Goal: Task Accomplishment & Management: Use online tool/utility

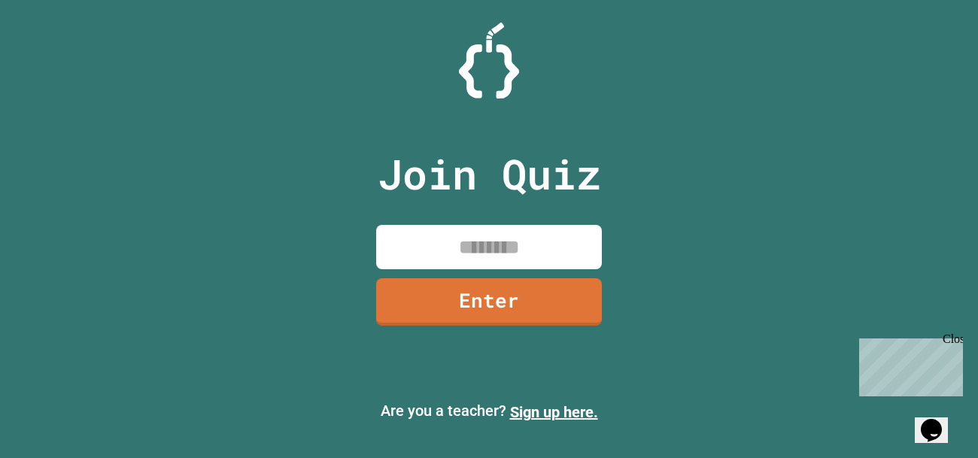
click at [444, 247] on input at bounding box center [489, 247] width 226 height 44
type input "********"
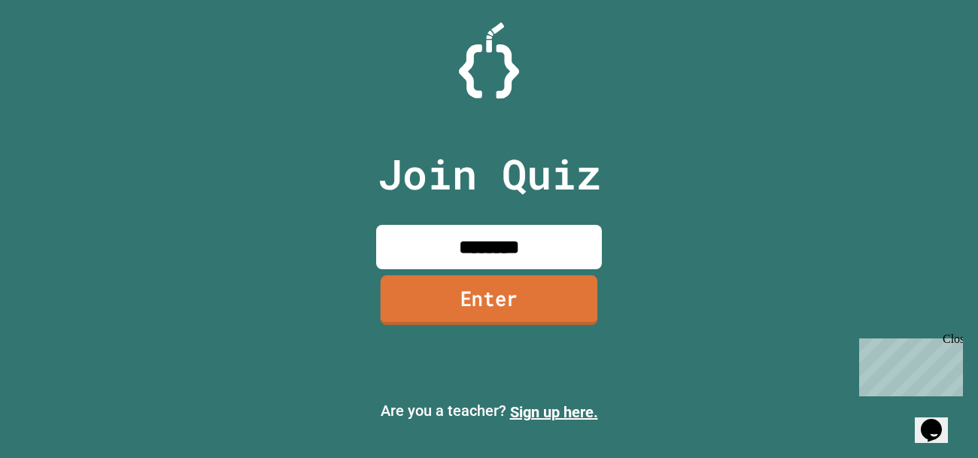
click at [448, 304] on link "Enter" at bounding box center [489, 300] width 217 height 50
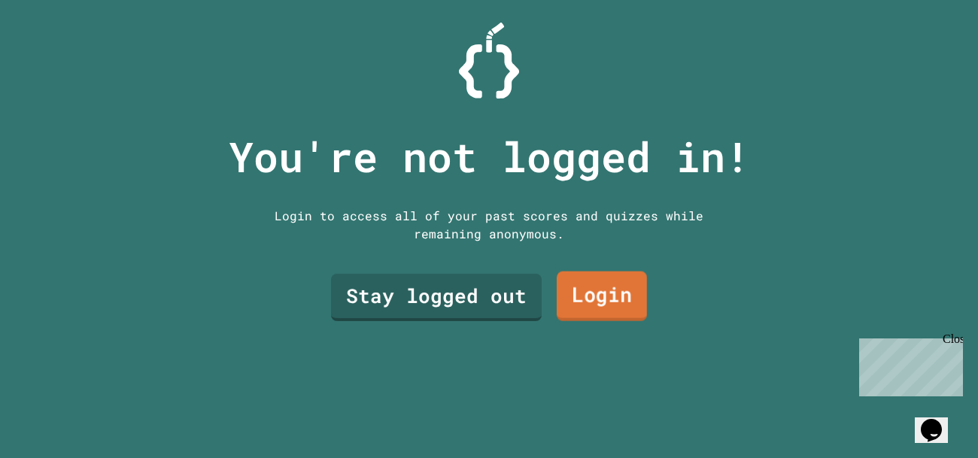
click at [619, 301] on link "Login" at bounding box center [602, 297] width 90 height 50
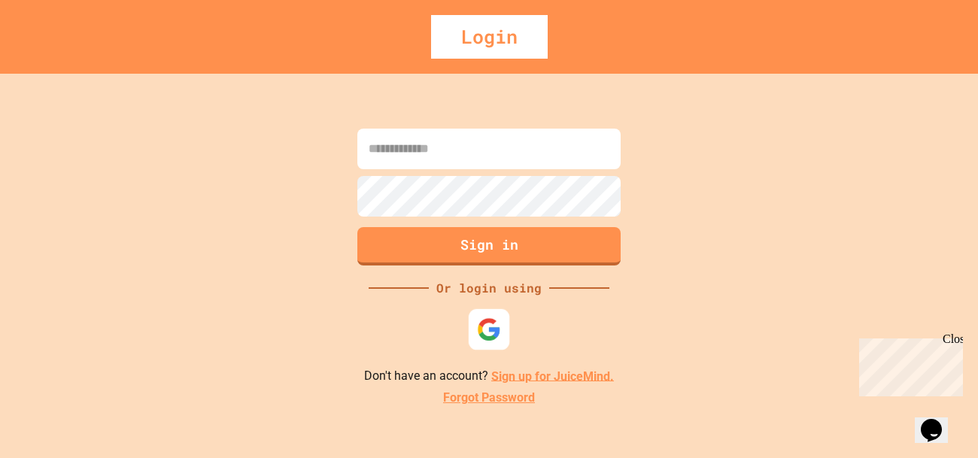
click at [495, 335] on img at bounding box center [489, 329] width 25 height 25
click at [483, 43] on div "Login" at bounding box center [489, 37] width 117 height 44
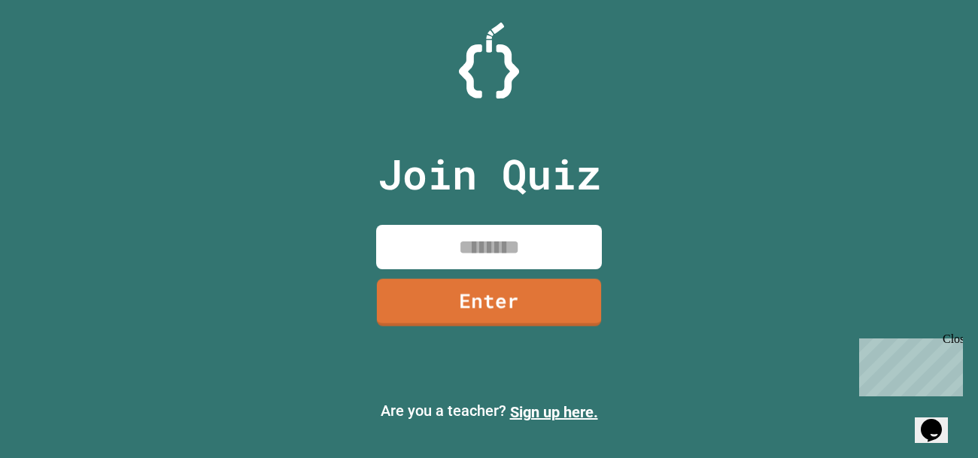
click at [497, 253] on input at bounding box center [489, 247] width 226 height 44
type input "********"
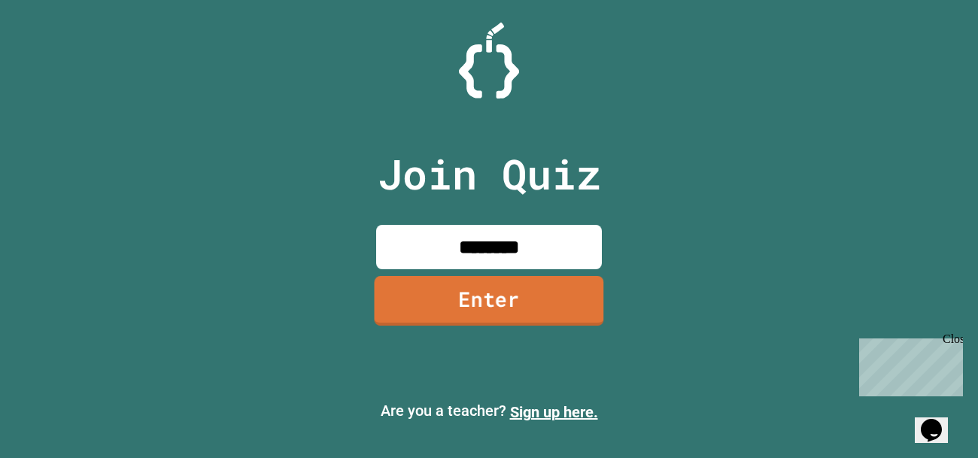
click at [469, 290] on link "Enter" at bounding box center [488, 301] width 229 height 50
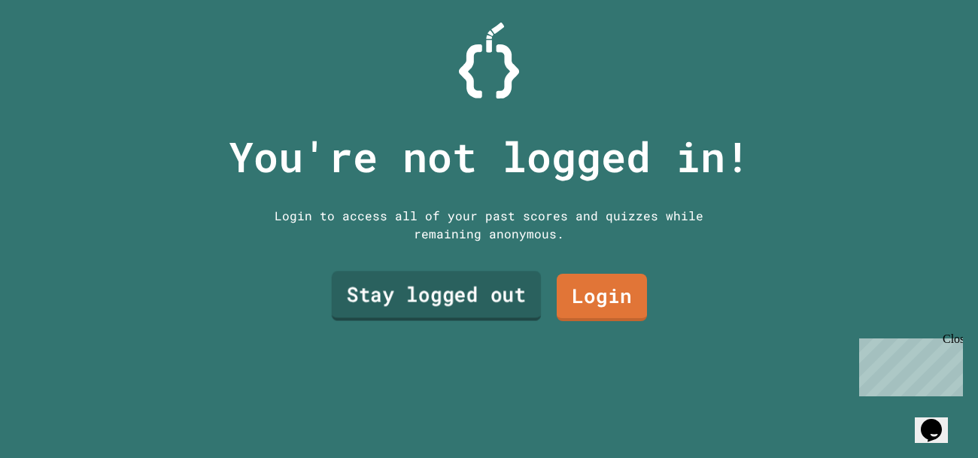
click at [382, 302] on link "Stay logged out" at bounding box center [437, 297] width 210 height 50
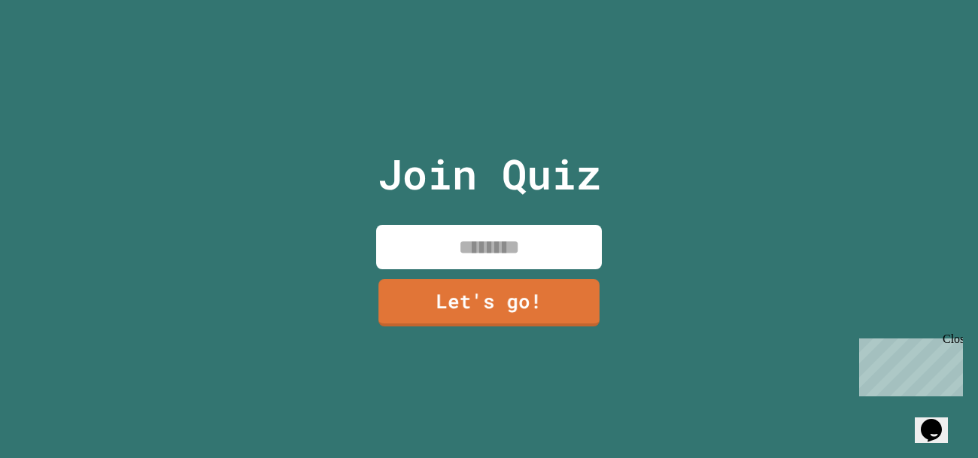
click at [487, 257] on input at bounding box center [489, 247] width 226 height 44
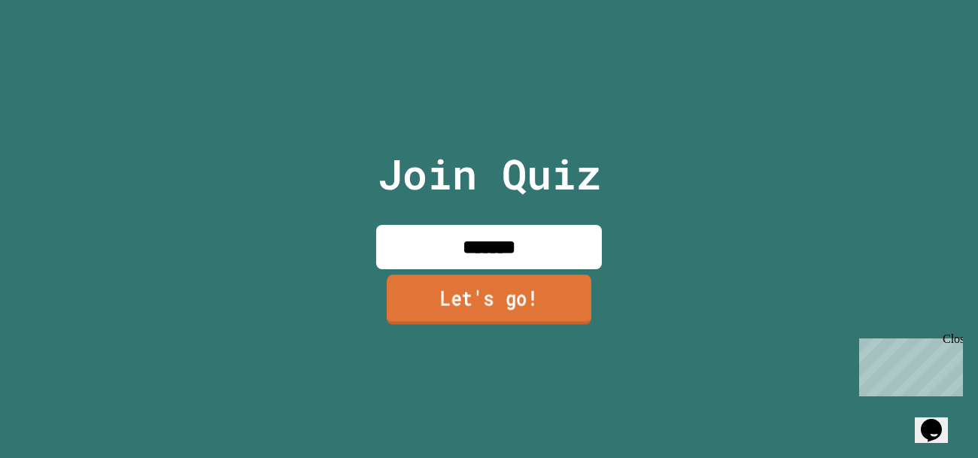
type input "*******"
click at [438, 300] on link "Let's go!" at bounding box center [489, 300] width 205 height 50
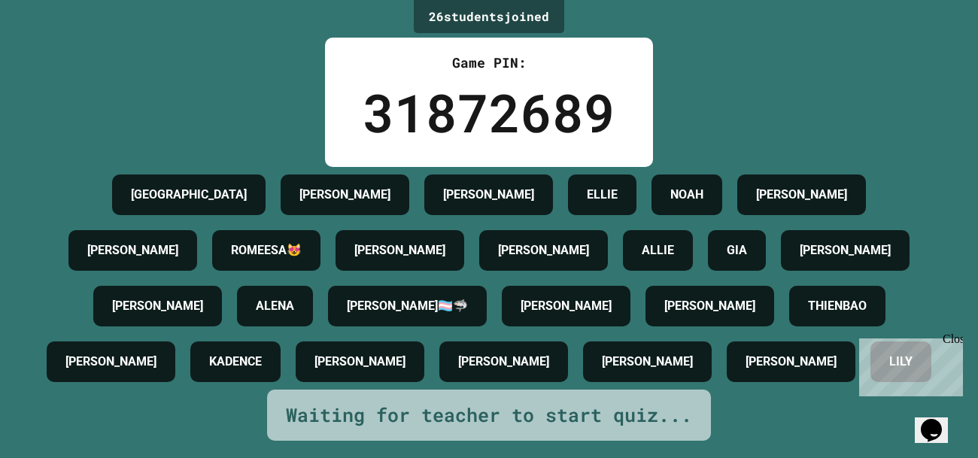
scroll to position [105, 0]
drag, startPoint x: 681, startPoint y: 240, endPoint x: 541, endPoint y: 242, distance: 140.7
click at [487, 286] on div "ALEXIS🏳‍⚧🦈" at bounding box center [407, 306] width 159 height 41
click at [175, 341] on div "JILLIAN" at bounding box center [111, 361] width 129 height 41
drag, startPoint x: 578, startPoint y: 321, endPoint x: 459, endPoint y: 302, distance: 121.2
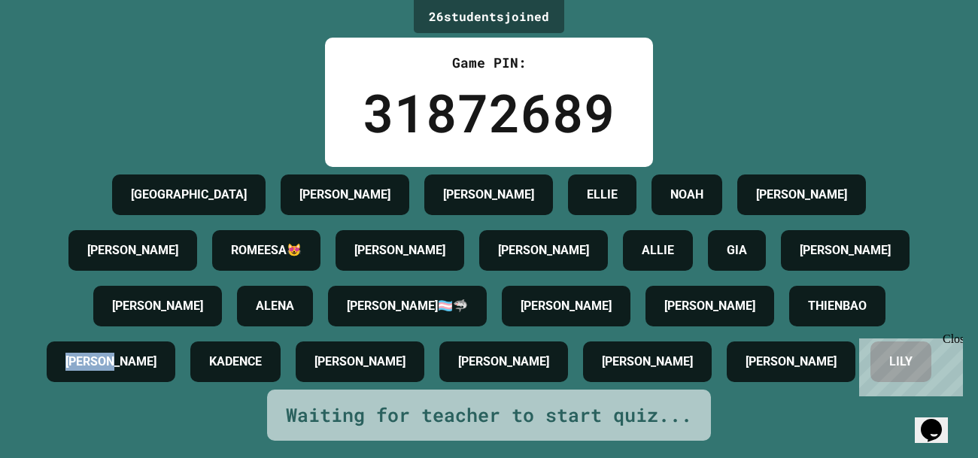
click at [459, 302] on div "SYDNEY ALEXANDRA ELISE ELLIE NOAH DYLAN MADDOX ROMEESA😻 EBELYN HAYDEN ALLIE GIA…" at bounding box center [489, 278] width 903 height 223
click at [484, 420] on div "Waiting for teacher to start quiz..." at bounding box center [489, 415] width 406 height 29
drag, startPoint x: 478, startPoint y: 380, endPoint x: 396, endPoint y: 393, distance: 83.0
click at [583, 382] on div "GILBERT" at bounding box center [647, 361] width 129 height 41
drag, startPoint x: 387, startPoint y: 178, endPoint x: 355, endPoint y: 169, distance: 33.4
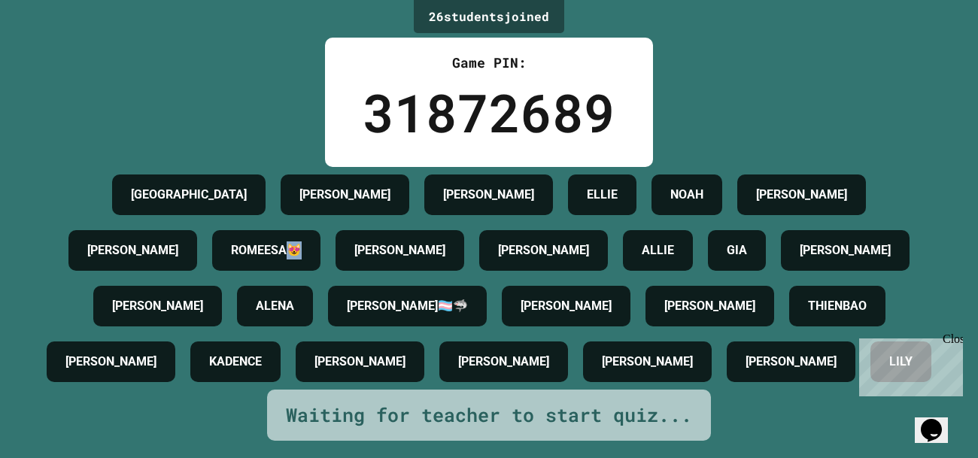
click at [302, 241] on h4 "ROMEESA😻" at bounding box center [266, 250] width 71 height 18
drag, startPoint x: 493, startPoint y: 310, endPoint x: 618, endPoint y: 300, distance: 125.2
click at [618, 300] on div "SYDNEY ALEXANDRA ELISE ELLIE NOAH DYLAN MADDOX ROMEESA😻 EBELYN HAYDEN ALLIE GIA…" at bounding box center [489, 278] width 903 height 223
click at [847, 379] on div "SYDNEY ALEXANDRA ELISE ELLIE NOAH DYLAN MADDOX ROMEESA😻 EBELYN HAYDEN ALLIE GIA…" at bounding box center [489, 278] width 903 height 223
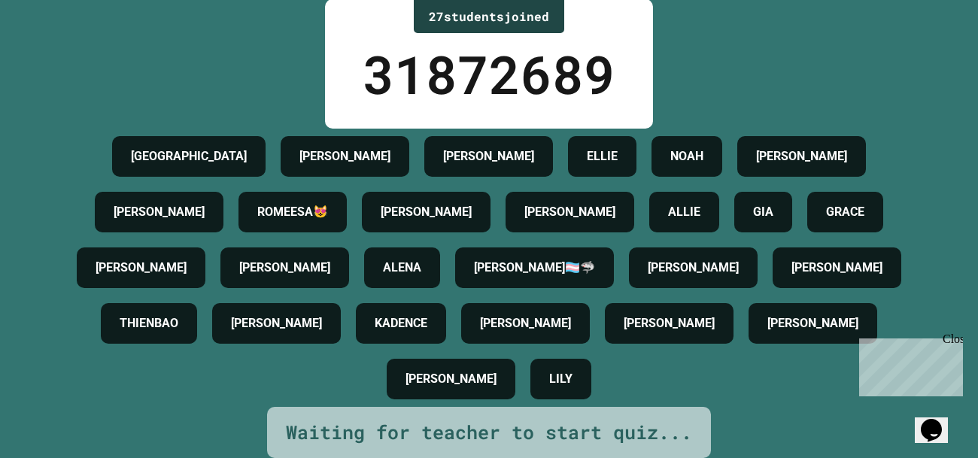
scroll to position [0, 0]
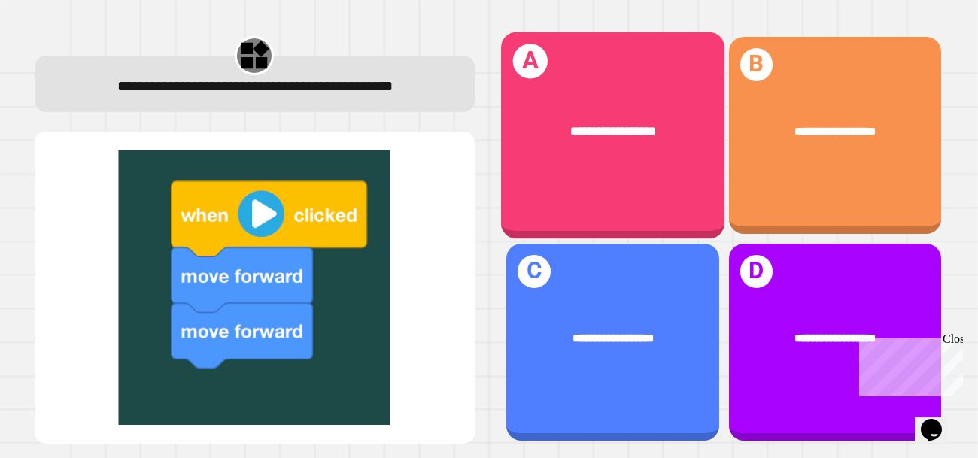
click at [626, 166] on div "**********" at bounding box center [612, 135] width 223 height 207
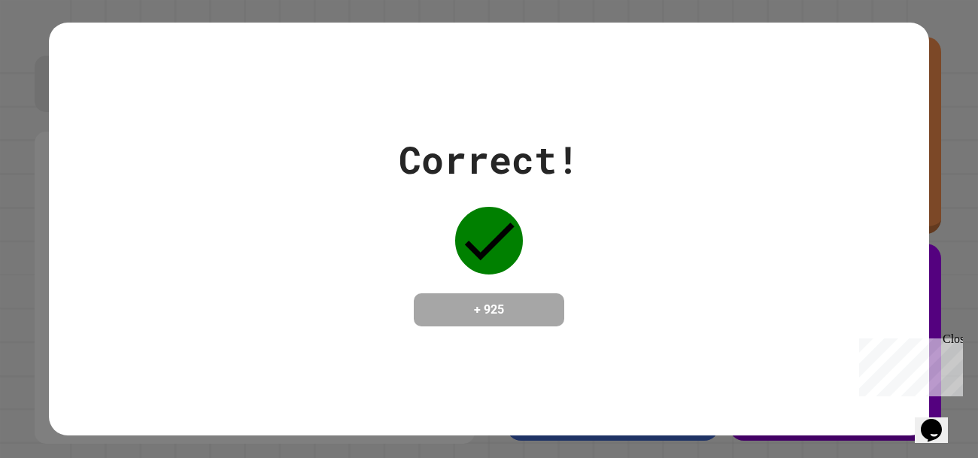
click at [518, 301] on h4 "+ 925" at bounding box center [489, 310] width 120 height 18
click at [518, 269] on div "Correct! + 925" at bounding box center [489, 229] width 181 height 195
click at [758, 326] on div "Correct! + 925" at bounding box center [489, 229] width 880 height 195
click at [439, 226] on div "Correct! + 925" at bounding box center [489, 229] width 181 height 195
click at [475, 238] on icon at bounding box center [490, 242] width 50 height 38
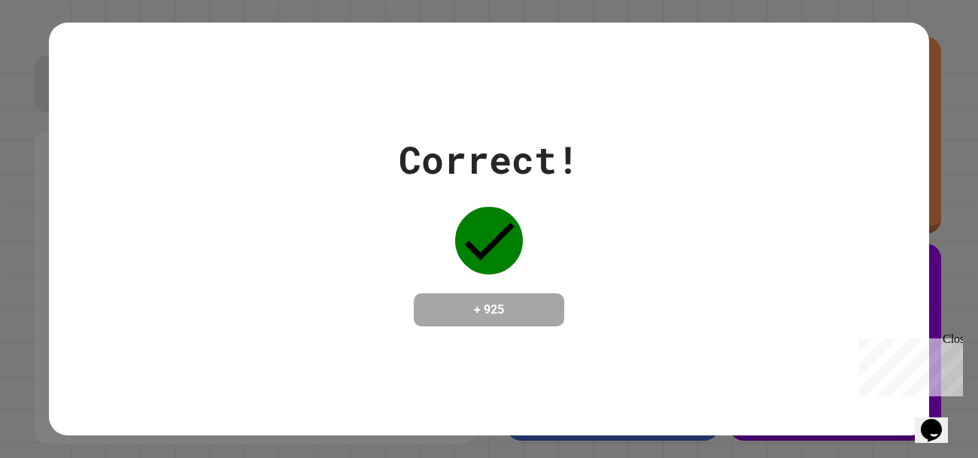
click at [520, 265] on div "Correct! + 925" at bounding box center [489, 229] width 181 height 195
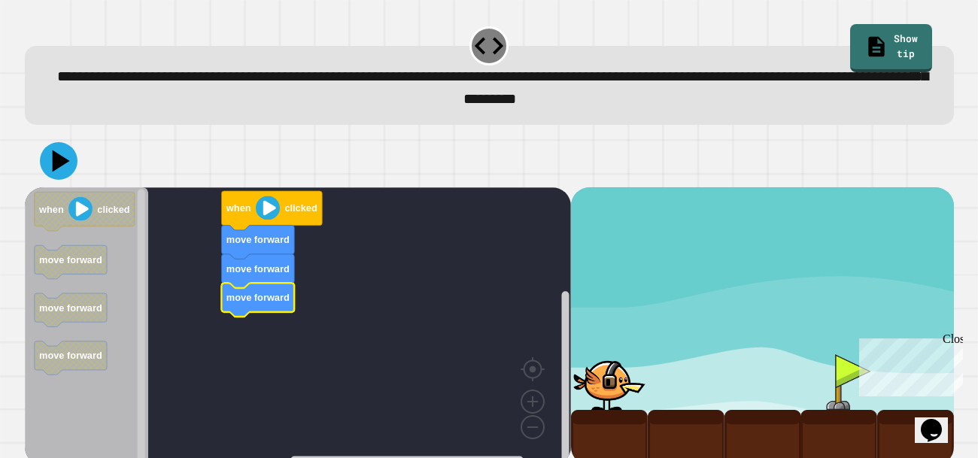
scroll to position [14, 0]
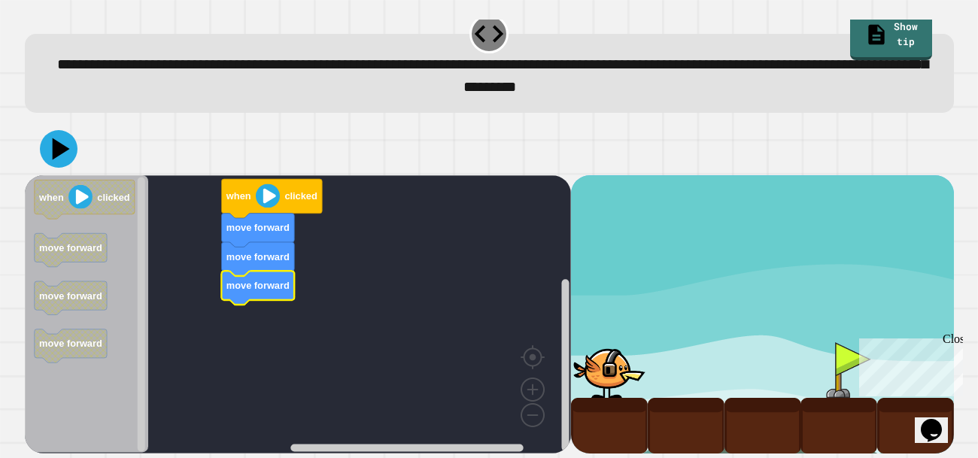
click at [848, 355] on div at bounding box center [838, 370] width 77 height 56
click at [267, 196] on image "Blockly Workspace" at bounding box center [267, 196] width 24 height 24
click at [275, 197] on image "Blockly Workspace" at bounding box center [267, 196] width 24 height 24
click at [269, 196] on image "Blockly Workspace" at bounding box center [267, 196] width 24 height 24
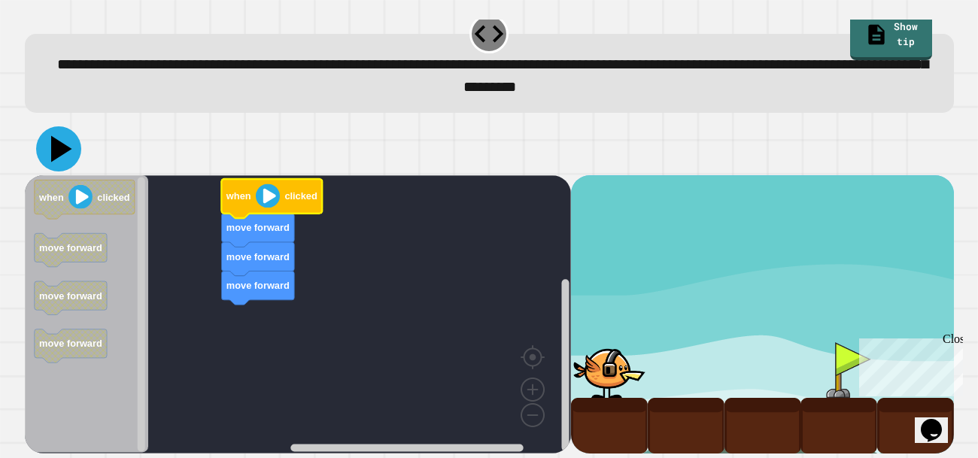
click at [49, 158] on icon at bounding box center [58, 148] width 45 height 45
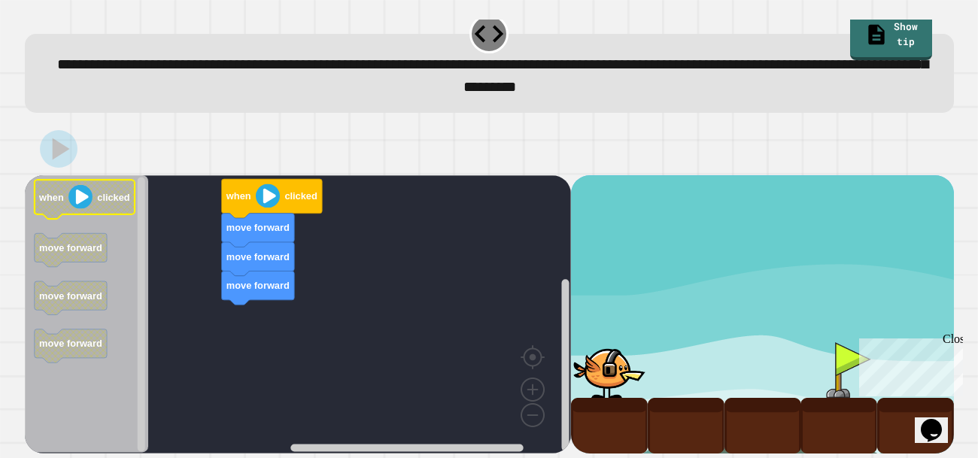
click at [79, 198] on image "Blockly Workspace" at bounding box center [80, 197] width 24 height 24
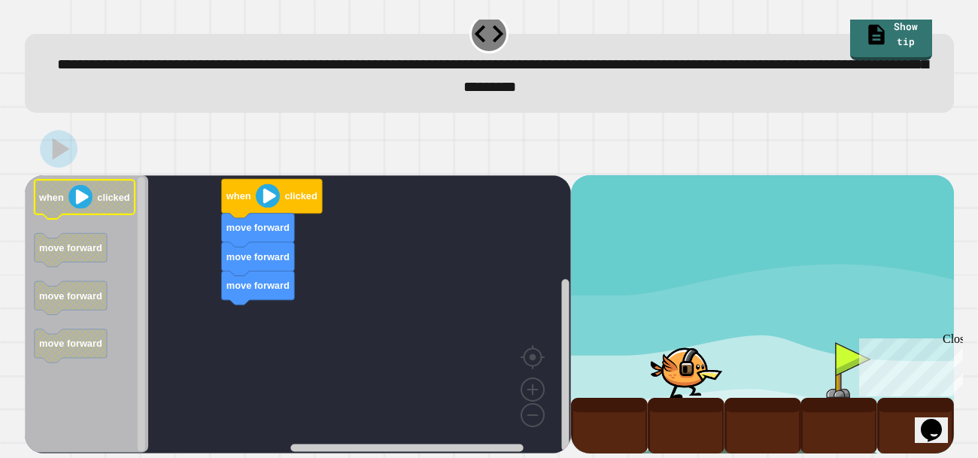
click at [82, 199] on image "Blockly Workspace" at bounding box center [80, 197] width 24 height 24
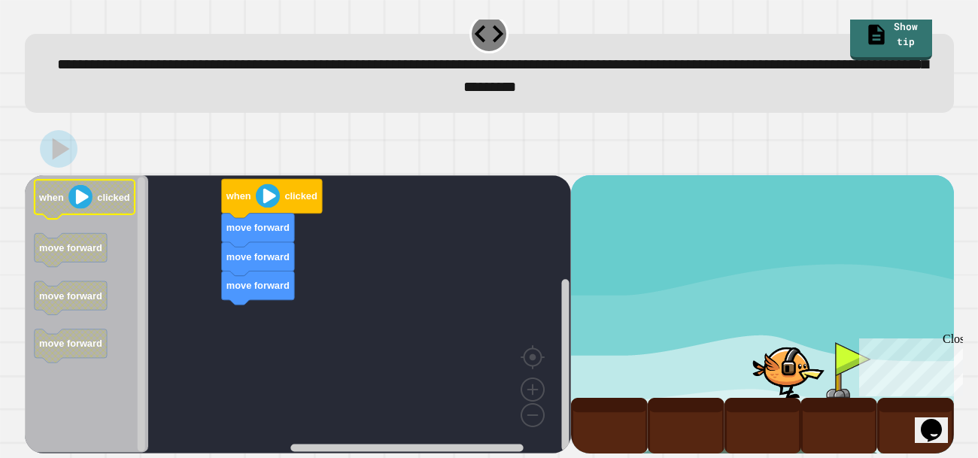
click at [82, 199] on image "Blockly Workspace" at bounding box center [80, 197] width 24 height 24
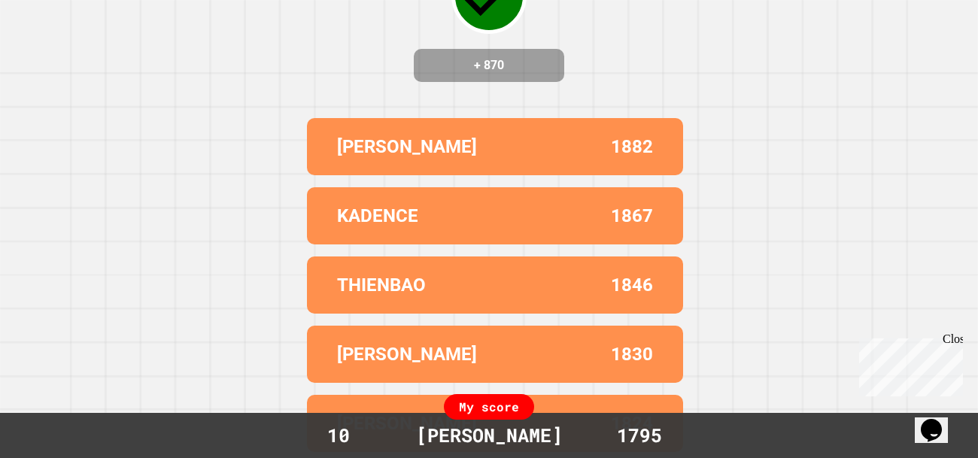
scroll to position [153, 0]
click at [460, 314] on div "THIENBAO 1846" at bounding box center [495, 284] width 376 height 57
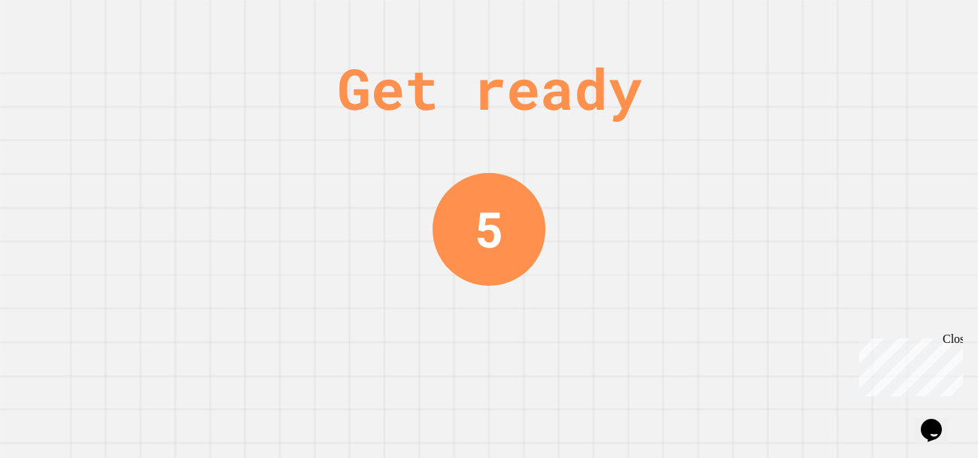
click at [796, 171] on div "Get ready 5" at bounding box center [489, 229] width 978 height 458
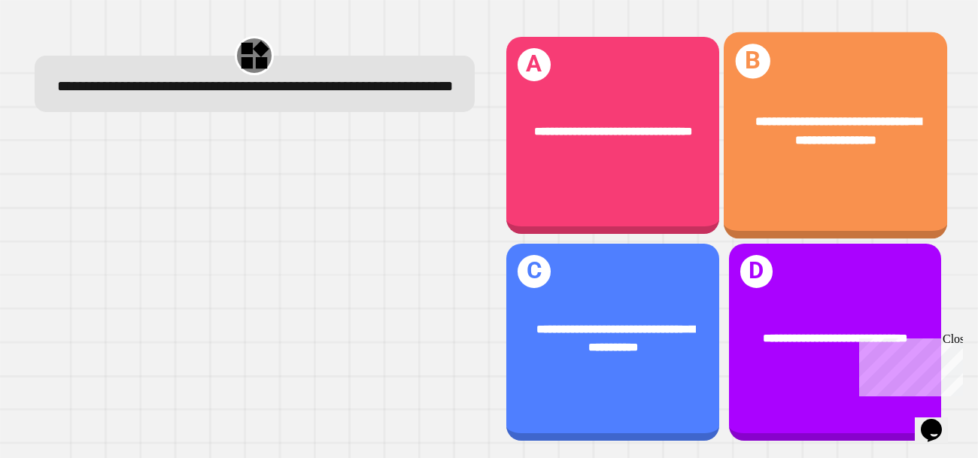
click at [808, 197] on div "**********" at bounding box center [834, 135] width 223 height 207
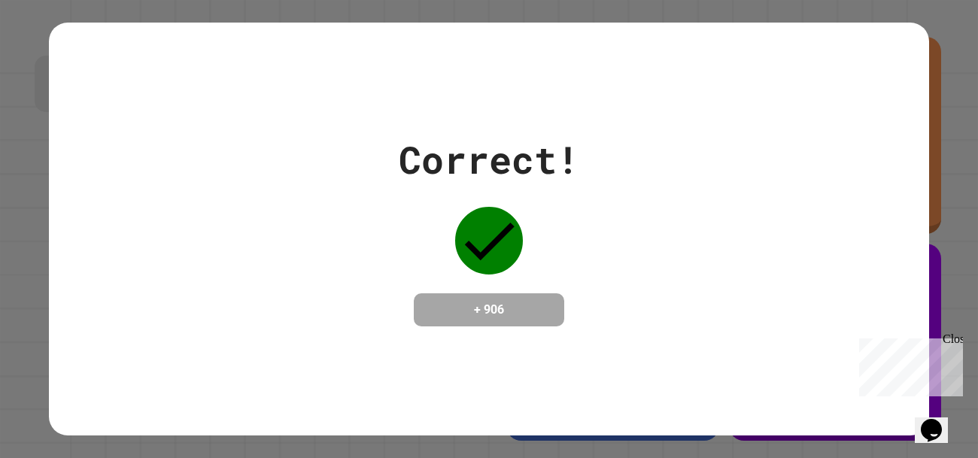
click at [472, 319] on h4 "+ 906" at bounding box center [489, 310] width 120 height 18
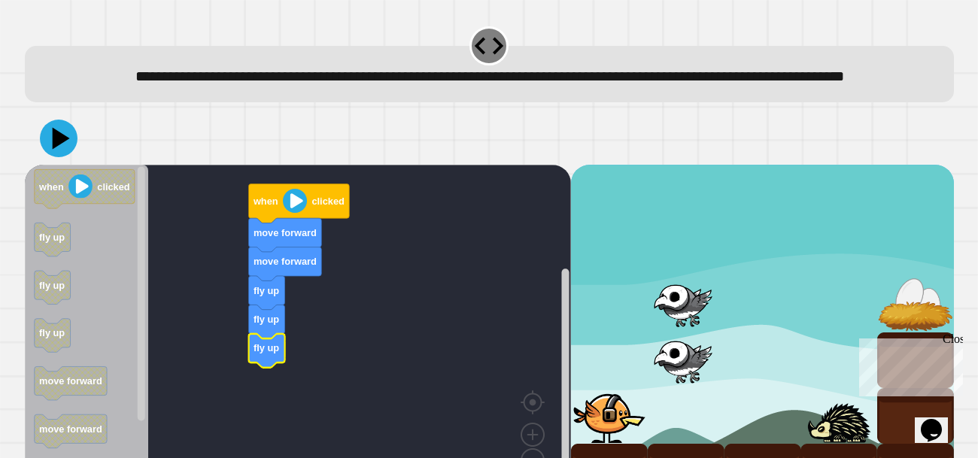
click at [60, 150] on icon at bounding box center [60, 139] width 17 height 22
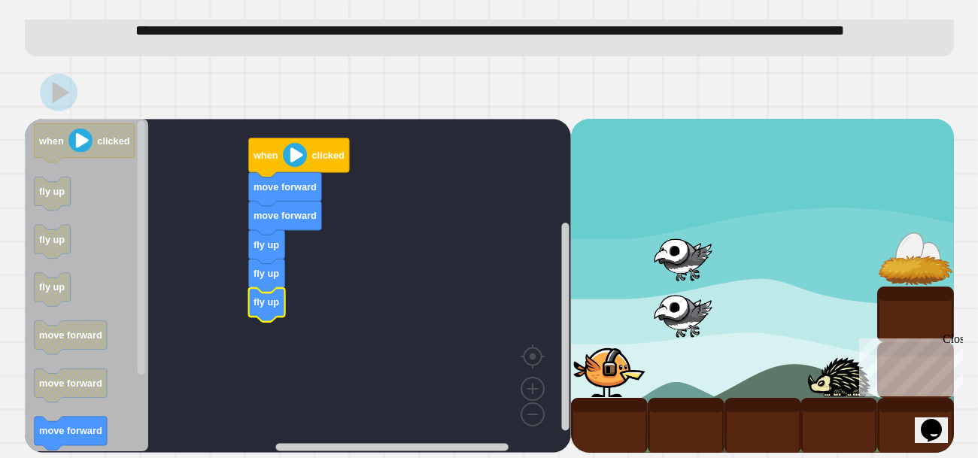
scroll to position [70, 0]
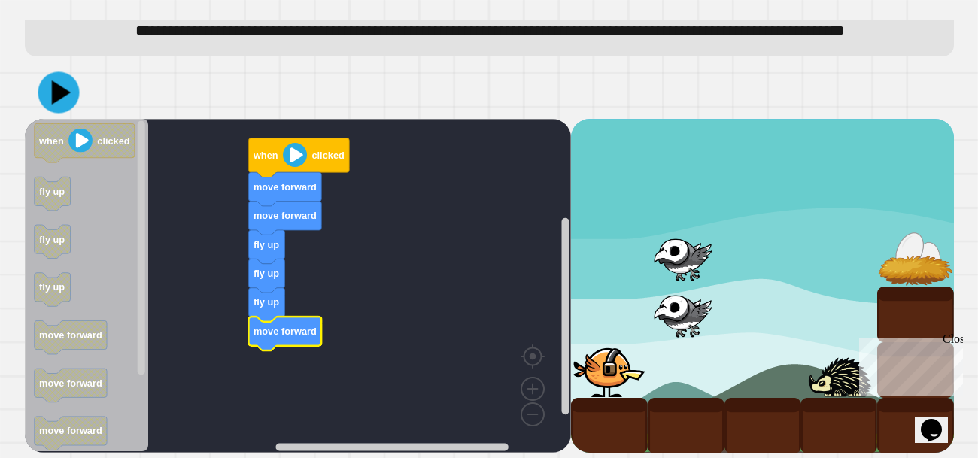
click at [58, 89] on icon at bounding box center [60, 92] width 19 height 24
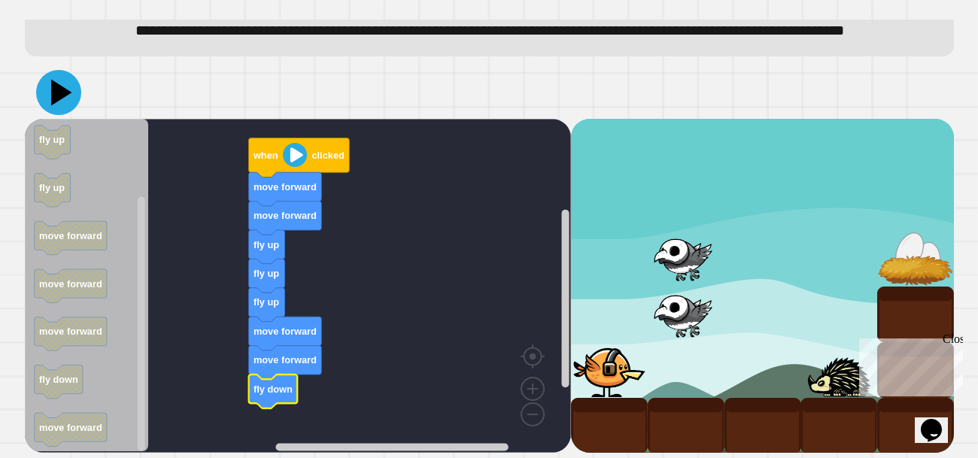
click at [60, 93] on icon at bounding box center [61, 93] width 21 height 26
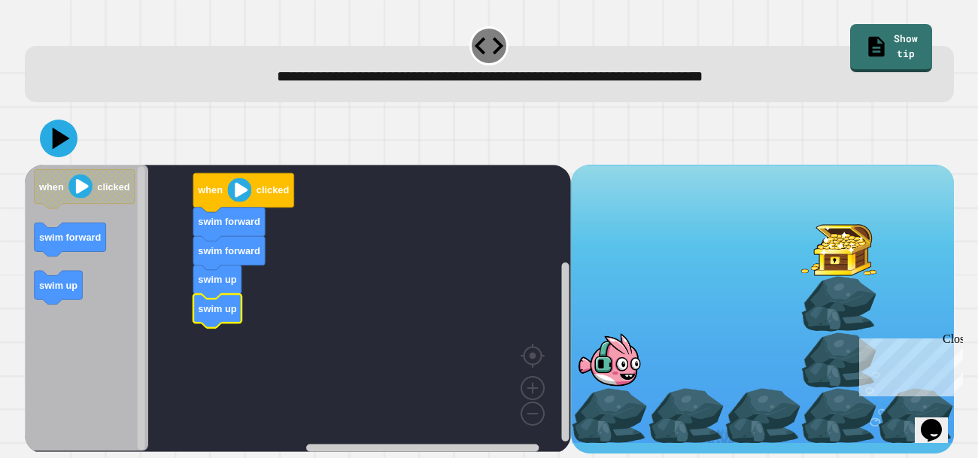
click at [230, 308] on text "swim up" at bounding box center [217, 308] width 38 height 11
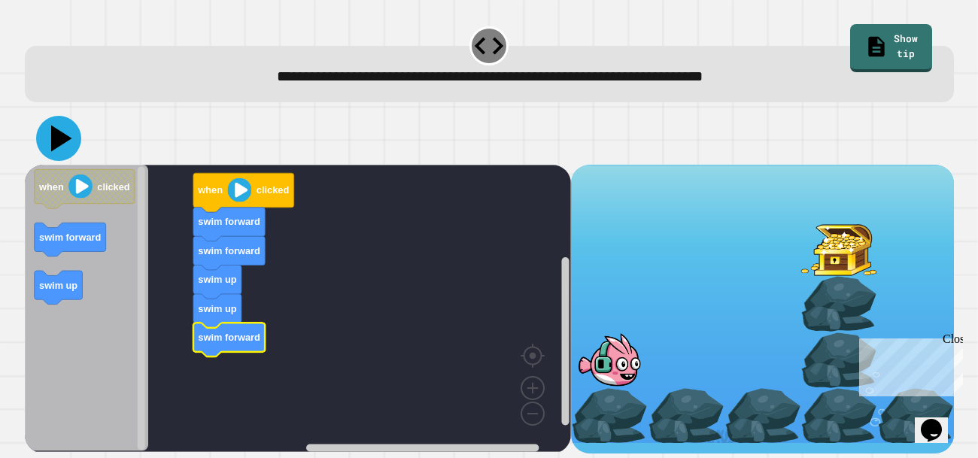
click at [53, 141] on icon at bounding box center [61, 139] width 21 height 26
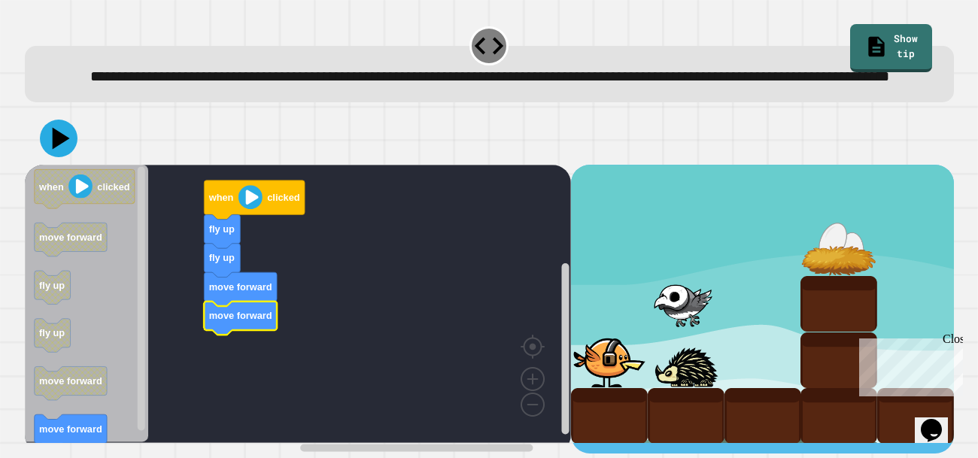
scroll to position [14, 0]
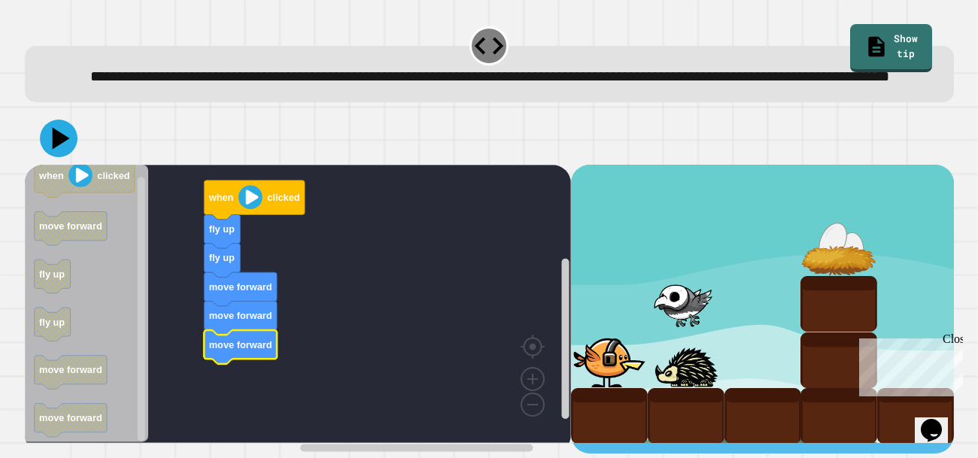
click at [251, 202] on image "Blockly Workspace" at bounding box center [250, 198] width 24 height 24
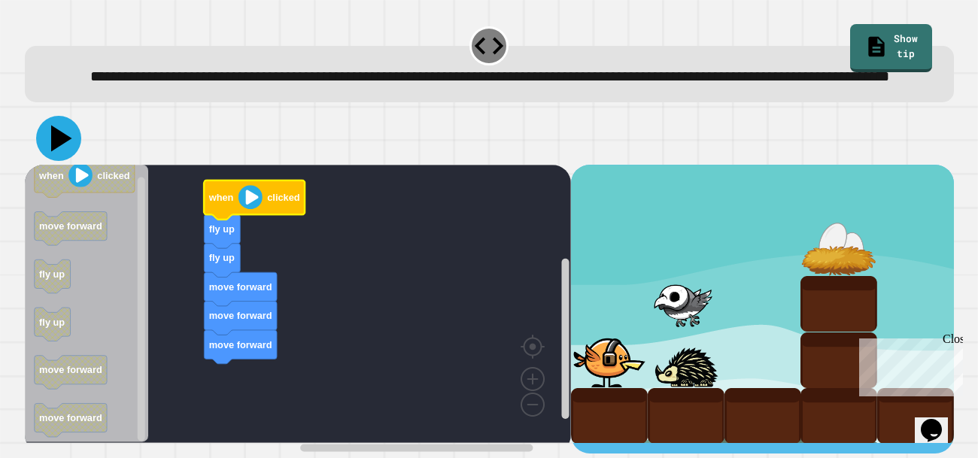
click at [59, 148] on icon at bounding box center [61, 139] width 21 height 26
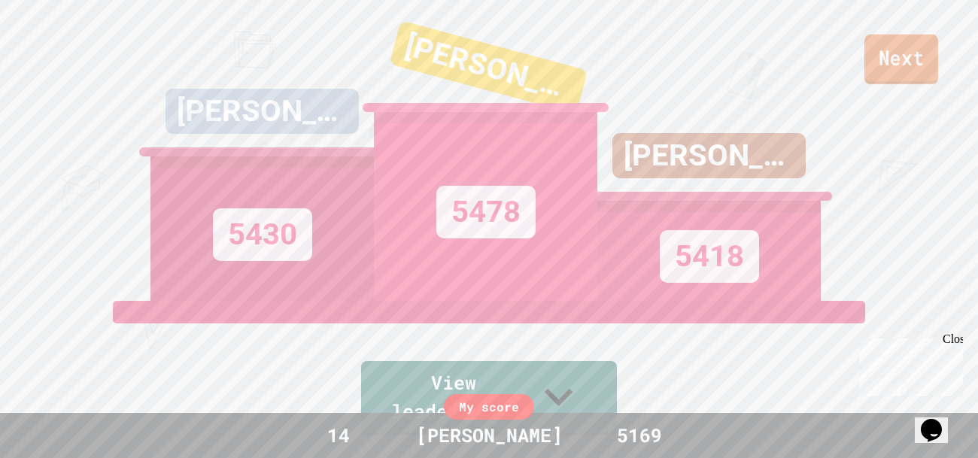
click at [888, 74] on link "Next" at bounding box center [901, 60] width 74 height 50
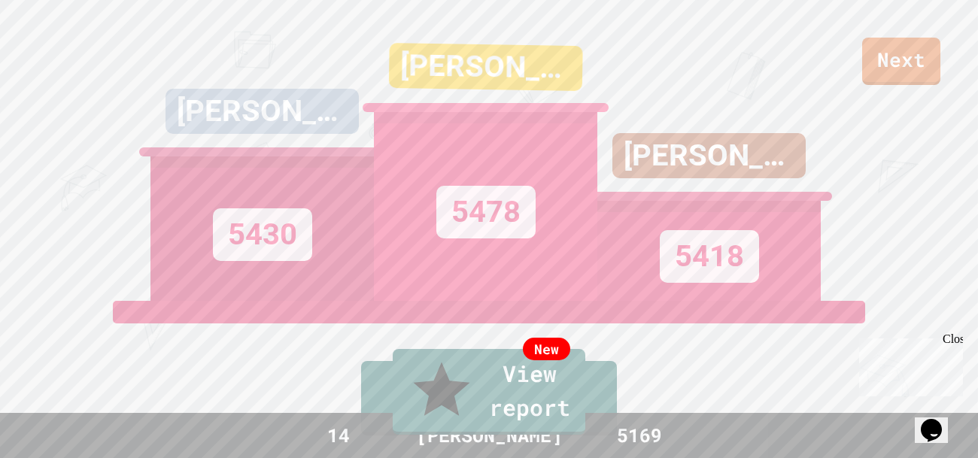
drag, startPoint x: 882, startPoint y: 71, endPoint x: 894, endPoint y: 62, distance: 14.0
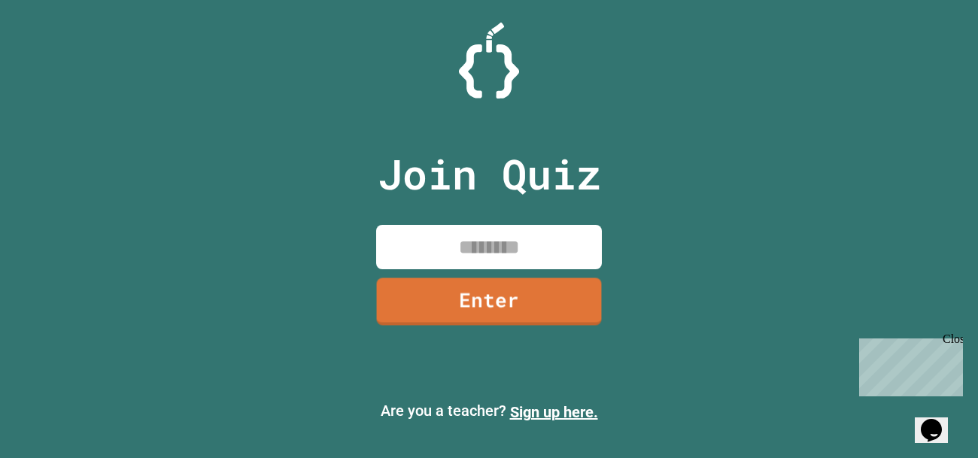
click at [495, 254] on input at bounding box center [489, 247] width 226 height 44
type input "********"
click at [523, 308] on link "Enter" at bounding box center [489, 300] width 226 height 50
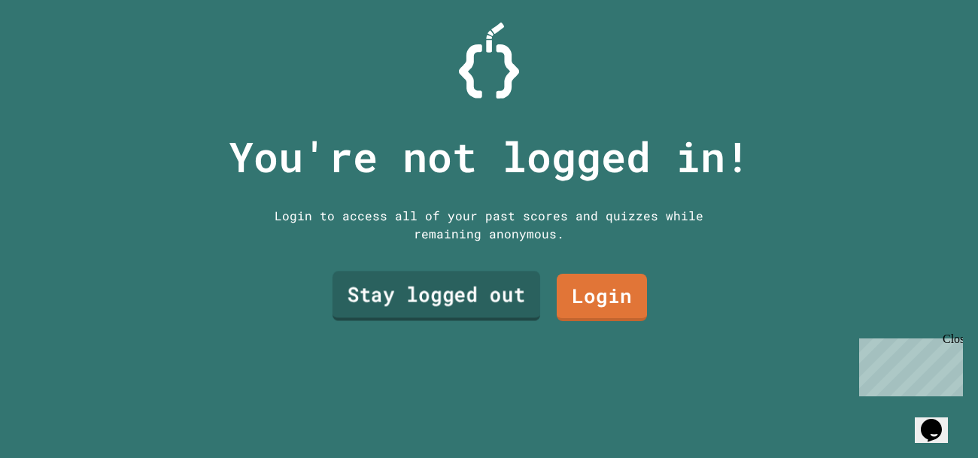
click at [523, 308] on link "Stay logged out" at bounding box center [436, 297] width 208 height 50
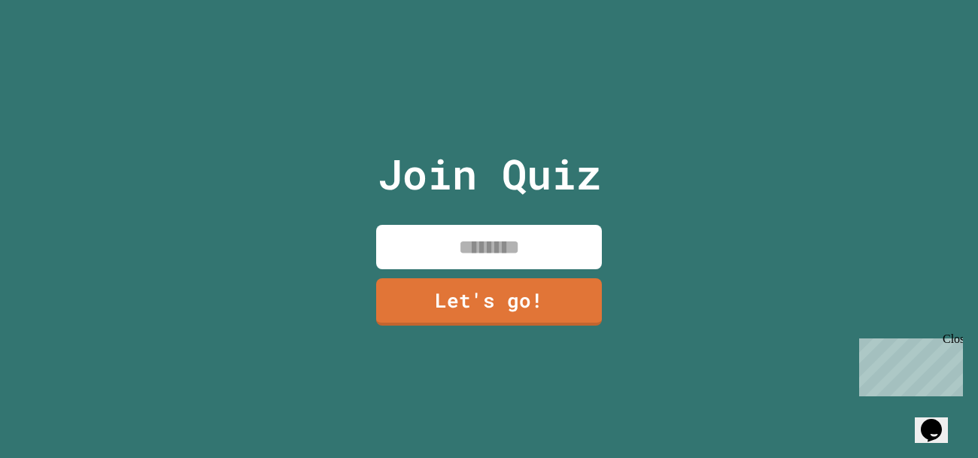
click at [524, 243] on input at bounding box center [489, 247] width 226 height 44
type input "*******"
click at [491, 304] on link "Let's go!" at bounding box center [488, 300] width 223 height 49
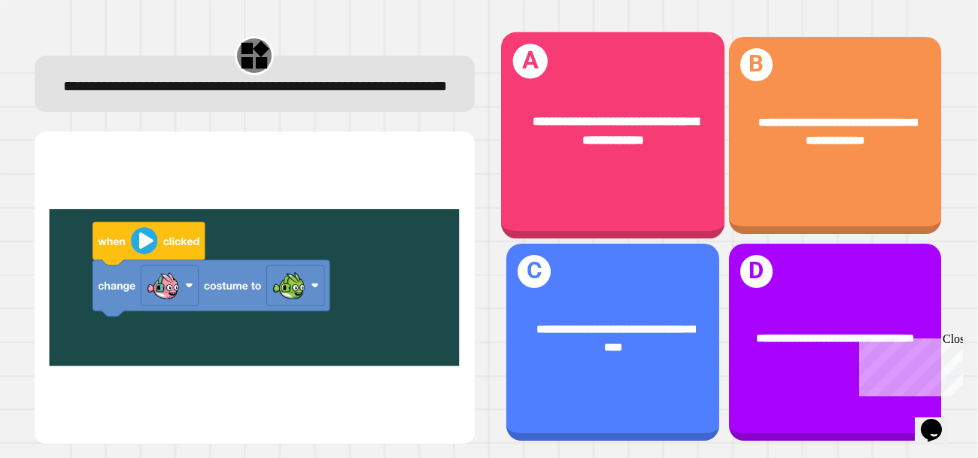
click at [608, 172] on div "**********" at bounding box center [612, 131] width 223 height 87
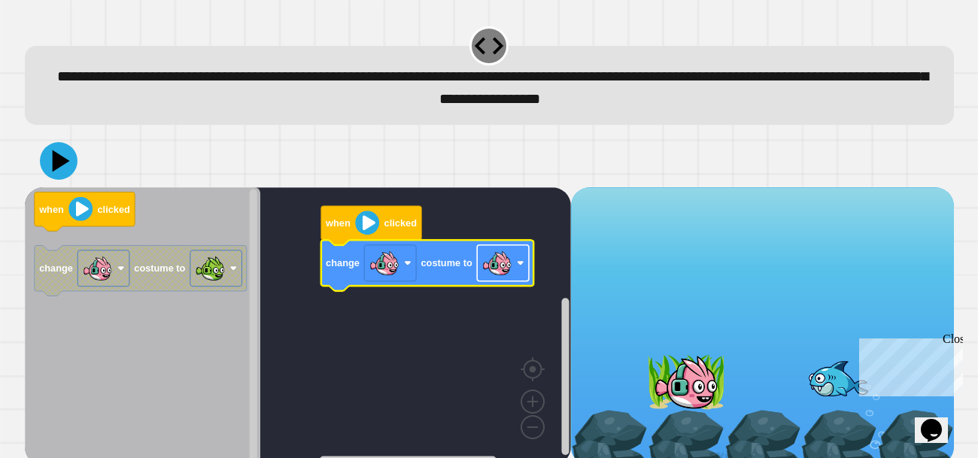
click at [502, 264] on image "Blockly Workspace" at bounding box center [496, 263] width 30 height 30
click at [77, 217] on image "Blockly Workspace" at bounding box center [80, 209] width 24 height 24
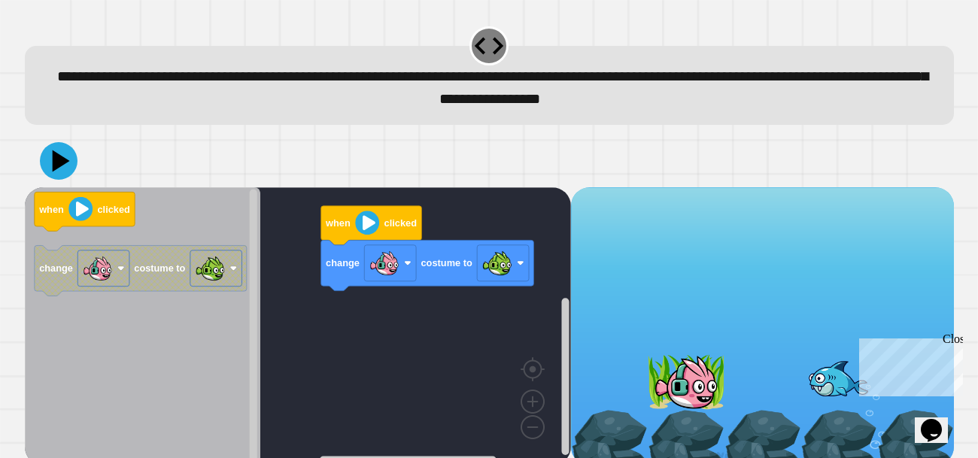
click at [62, 184] on div at bounding box center [489, 161] width 929 height 53
click at [64, 161] on icon at bounding box center [61, 160] width 21 height 26
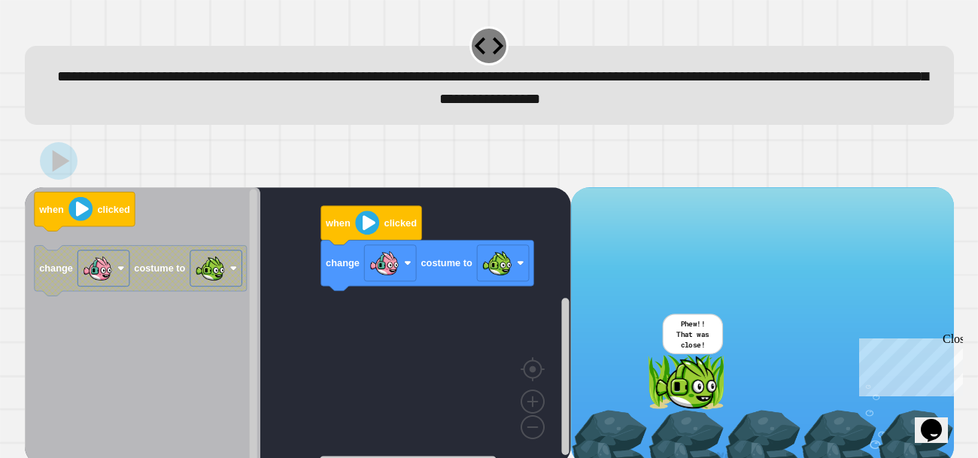
click at [249, 271] on div "when clicked change costume to when clicked change costume to" at bounding box center [298, 326] width 546 height 278
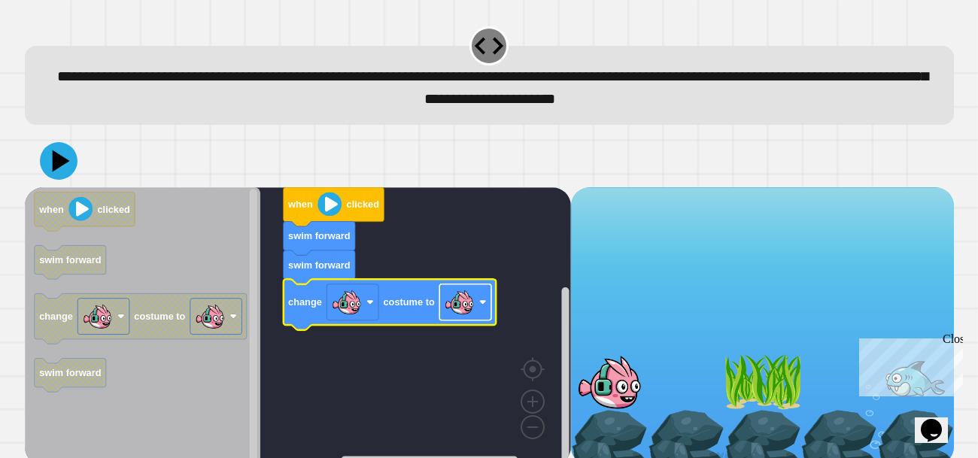
click at [463, 314] on image "Blockly Workspace" at bounding box center [459, 302] width 30 height 30
click at [44, 153] on icon at bounding box center [58, 160] width 45 height 45
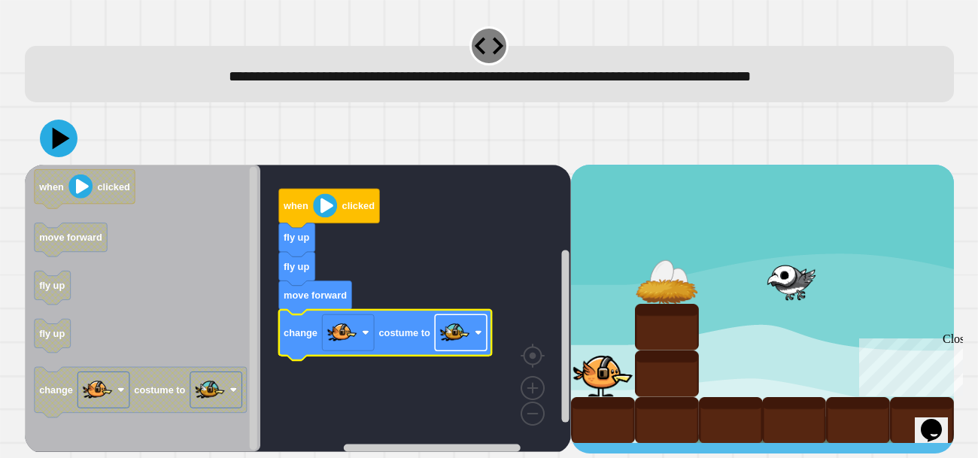
click at [471, 330] on rect "Blockly Workspace" at bounding box center [461, 333] width 52 height 36
click at [50, 144] on icon at bounding box center [58, 138] width 45 height 45
click at [376, 284] on rect "Blockly Workspace" at bounding box center [298, 308] width 546 height 287
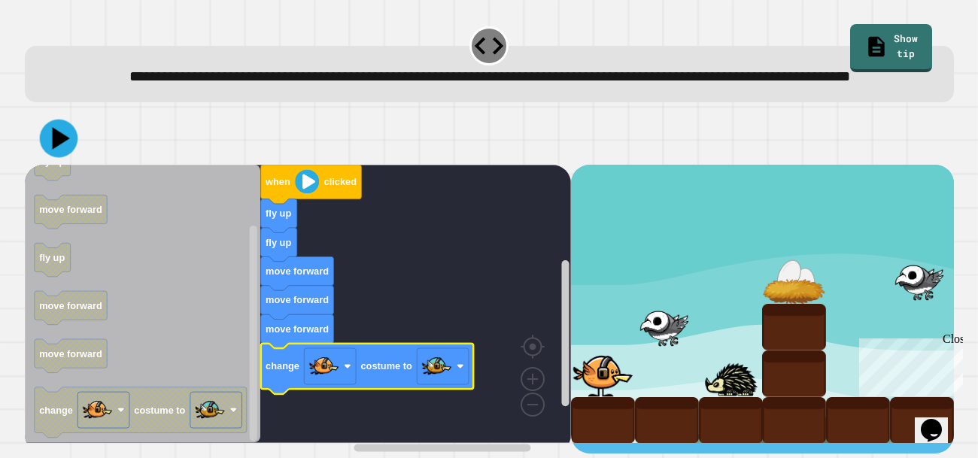
click at [53, 150] on icon at bounding box center [60, 139] width 17 height 23
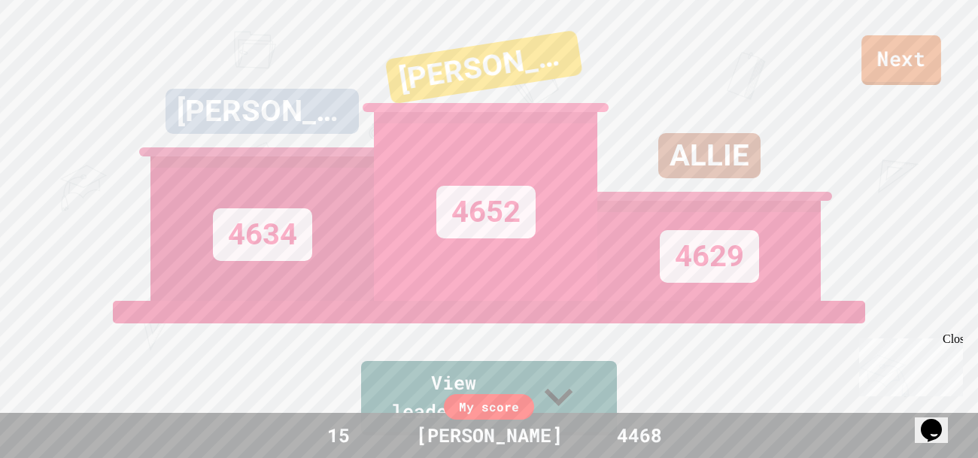
click at [916, 57] on link "Next" at bounding box center [901, 60] width 80 height 50
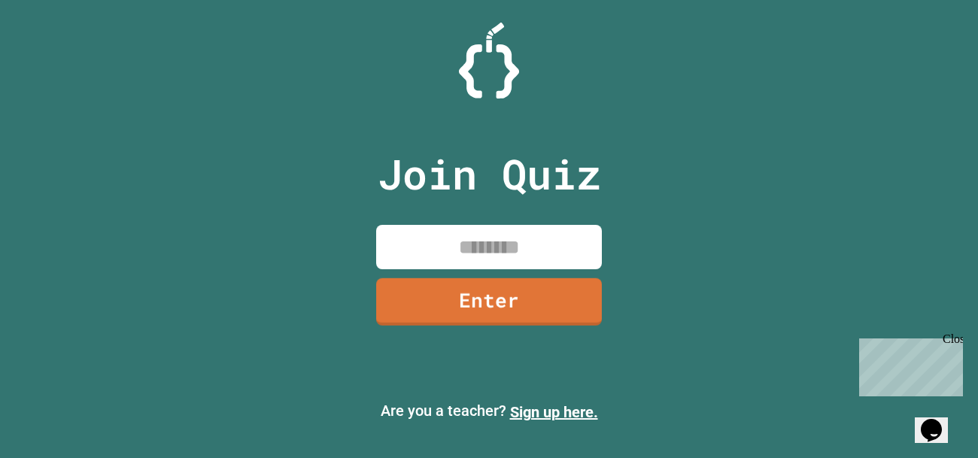
click at [520, 238] on input at bounding box center [489, 247] width 226 height 44
type input "********"
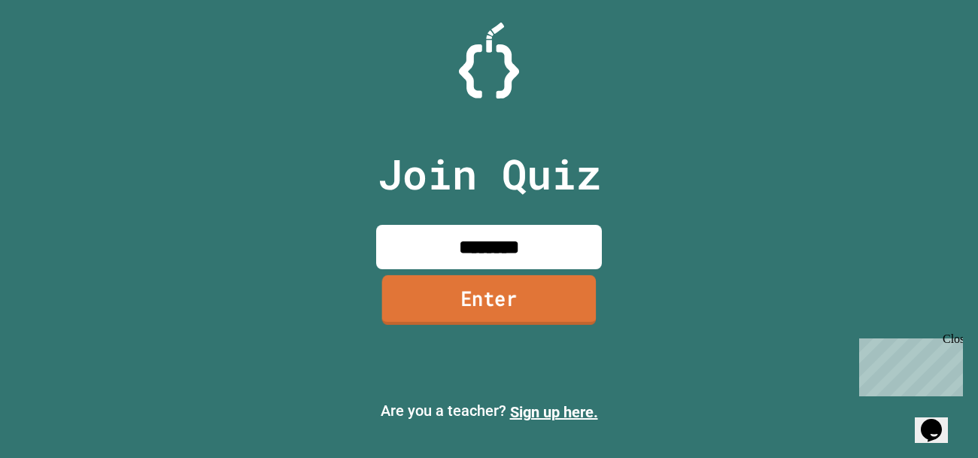
click at [506, 300] on link "Enter" at bounding box center [489, 300] width 214 height 50
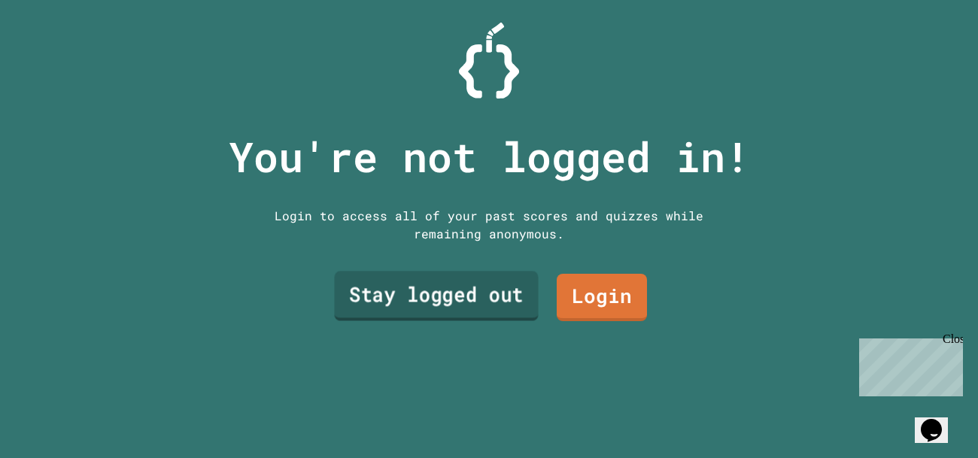
click at [493, 299] on link "Stay logged out" at bounding box center [436, 297] width 204 height 50
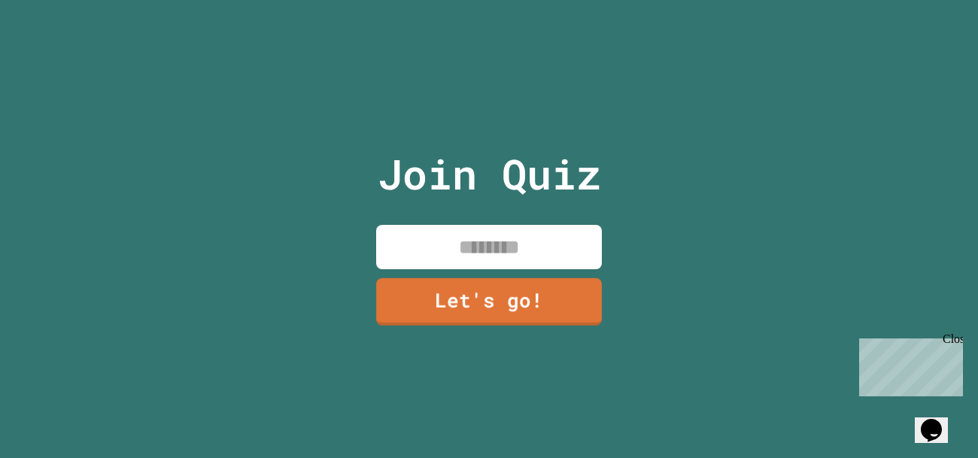
click at [470, 254] on input at bounding box center [489, 247] width 226 height 44
type input "*******"
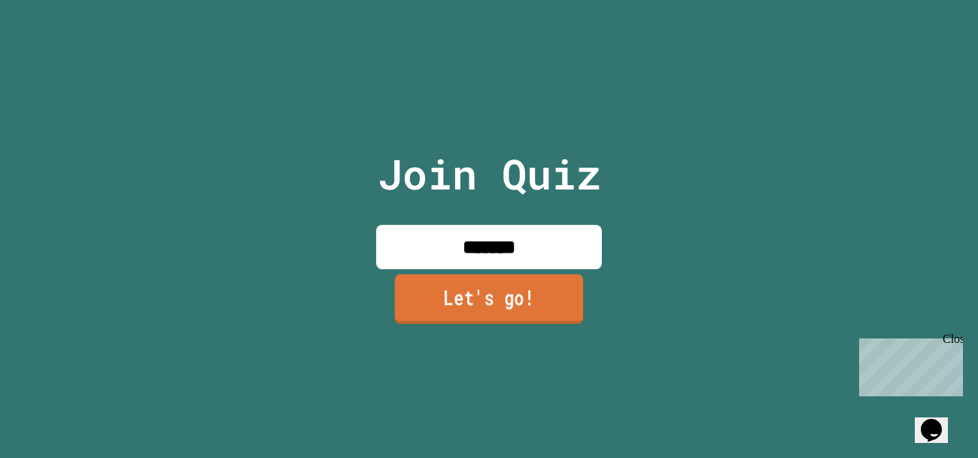
click at [494, 310] on link "Let's go!" at bounding box center [489, 299] width 189 height 50
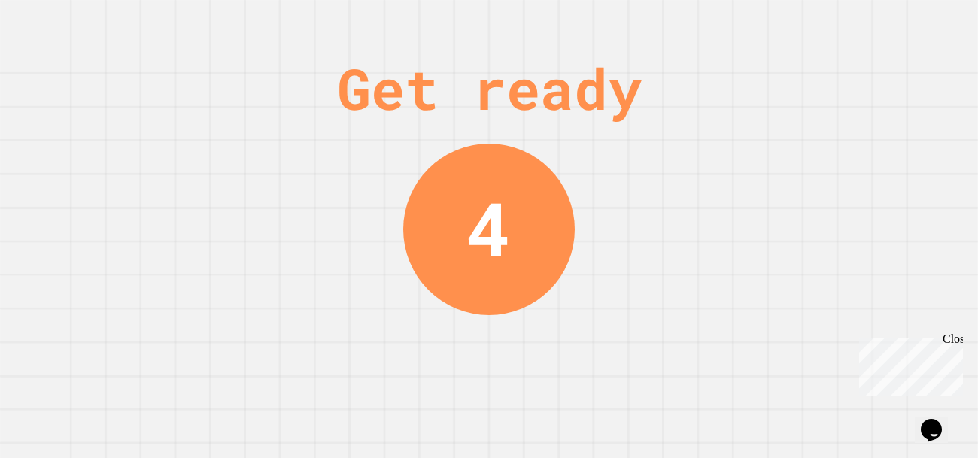
drag, startPoint x: 581, startPoint y: 243, endPoint x: 698, endPoint y: 277, distance: 121.4
click at [698, 277] on div "Get ready 4" at bounding box center [489, 229] width 978 height 458
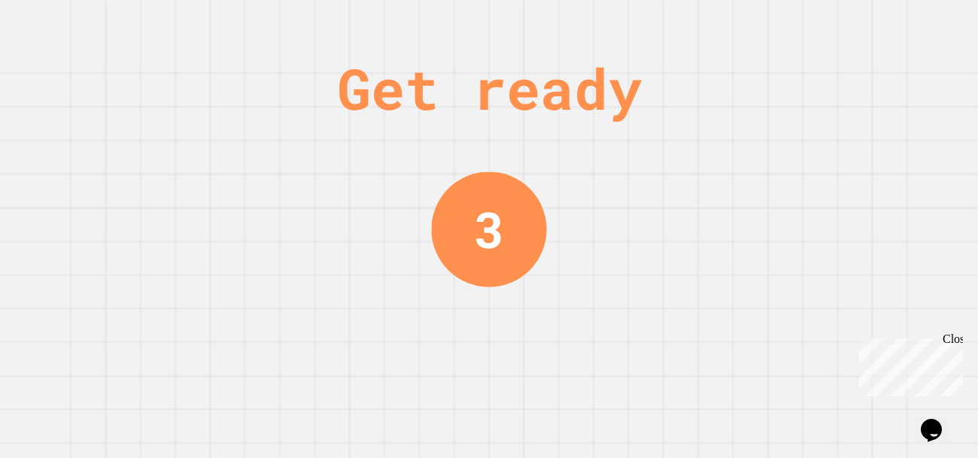
drag, startPoint x: 696, startPoint y: 274, endPoint x: 494, endPoint y: 216, distance: 210.4
click at [494, 216] on div "Get ready 3" at bounding box center [489, 229] width 978 height 458
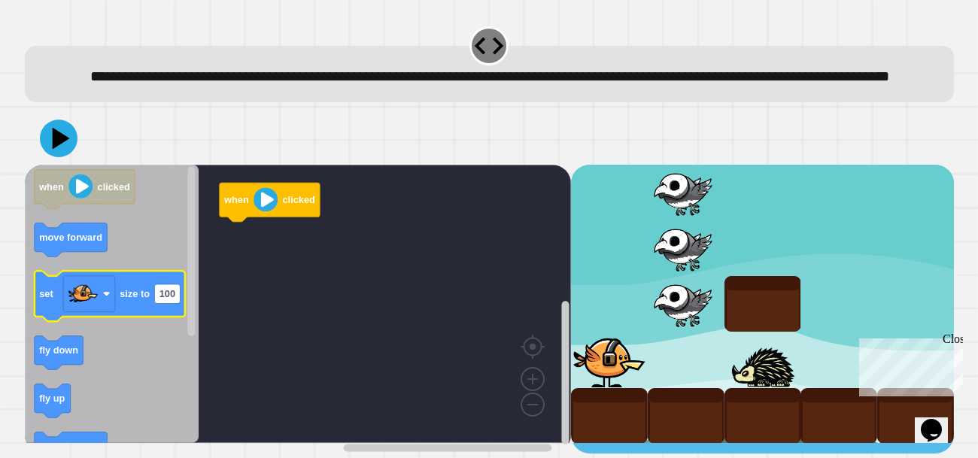
click at [136, 300] on text "size to" at bounding box center [135, 294] width 30 height 11
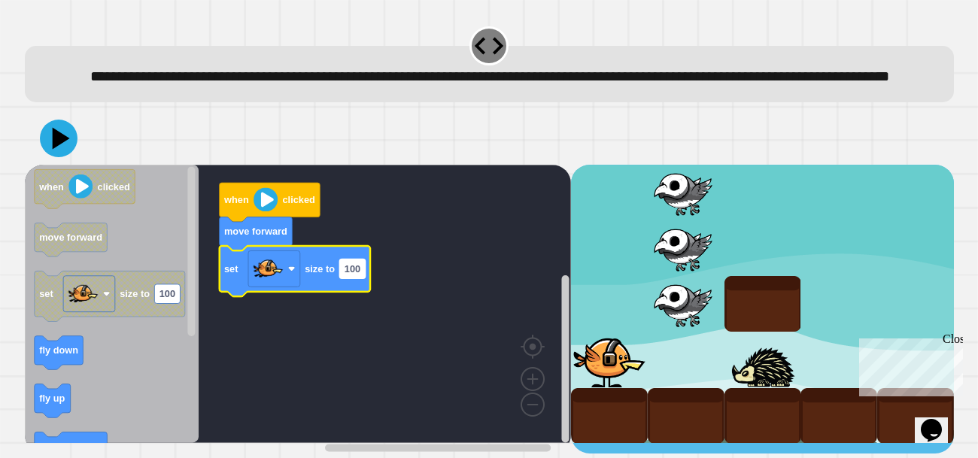
click at [354, 279] on rect "Blockly Workspace" at bounding box center [352, 269] width 26 height 20
type input "*"
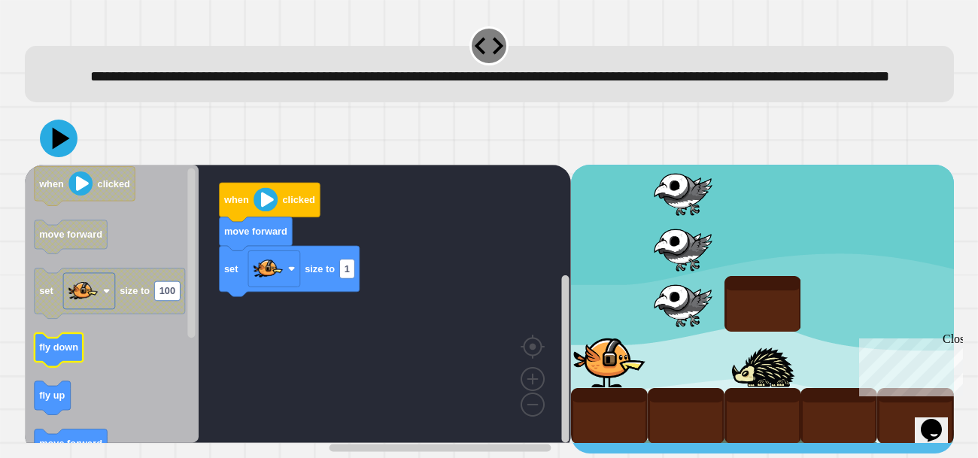
click at [51, 368] on icon "Blockly Workspace" at bounding box center [58, 351] width 49 height 34
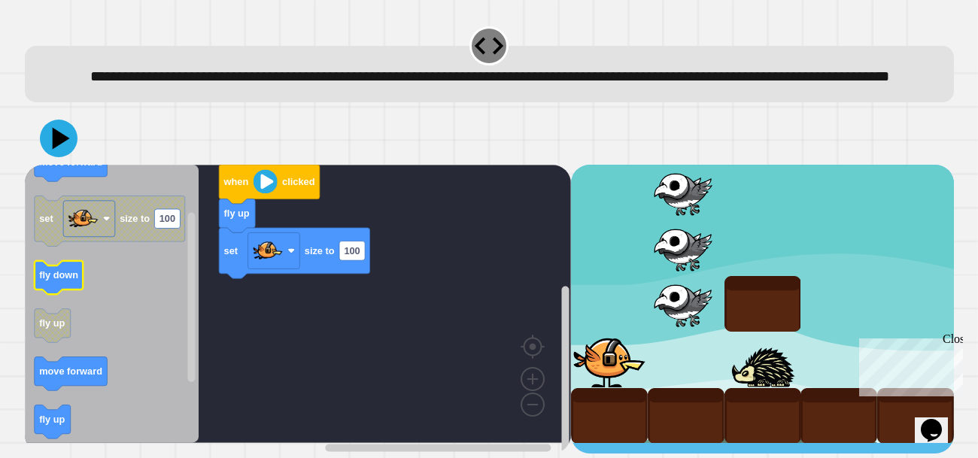
click at [61, 295] on icon "Blockly Workspace" at bounding box center [58, 278] width 49 height 34
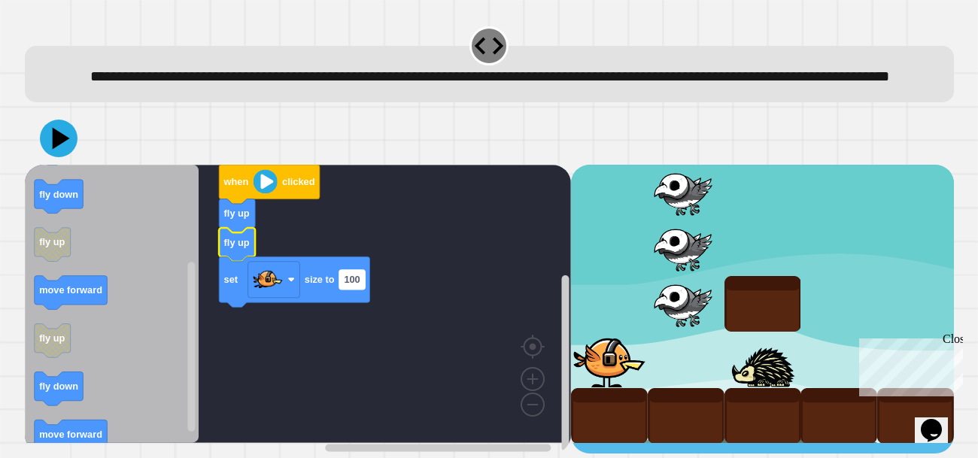
click at [356, 286] on text "100" at bounding box center [352, 280] width 16 height 11
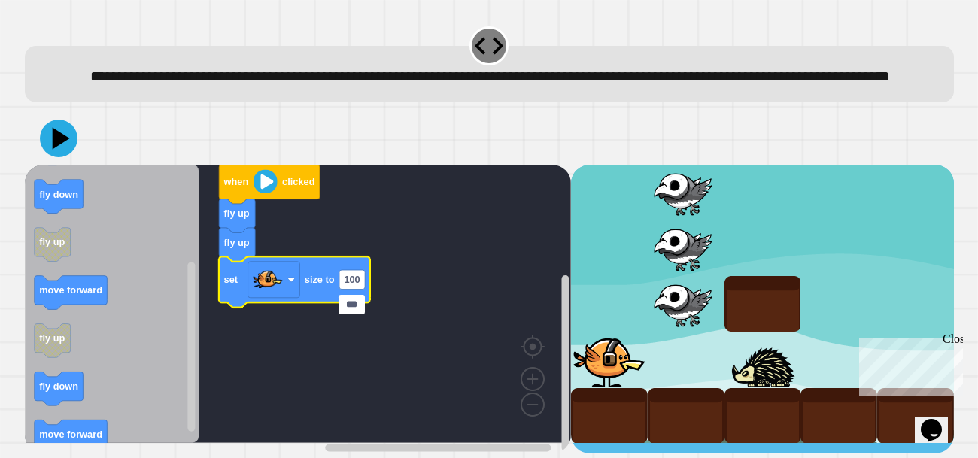
type input "*"
click at [348, 286] on text "1" at bounding box center [346, 280] width 5 height 11
type input "**********"
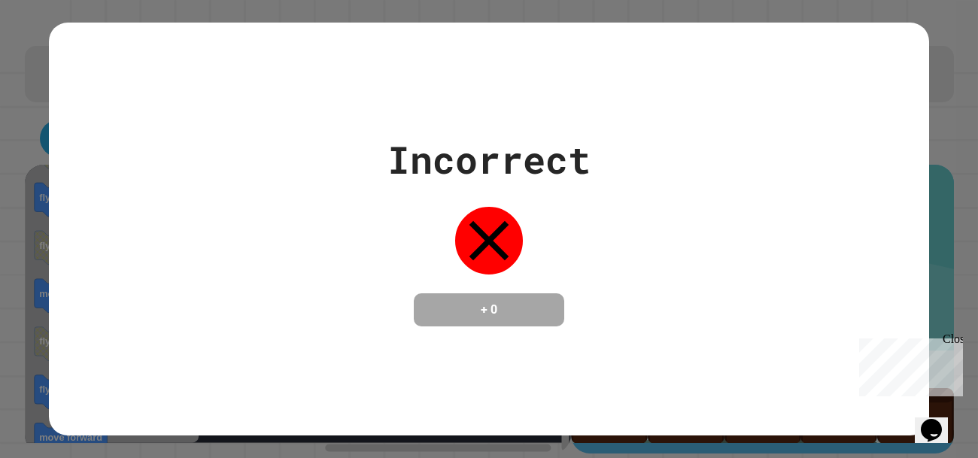
click at [406, 285] on div "Incorrect + 0" at bounding box center [488, 229] width 203 height 195
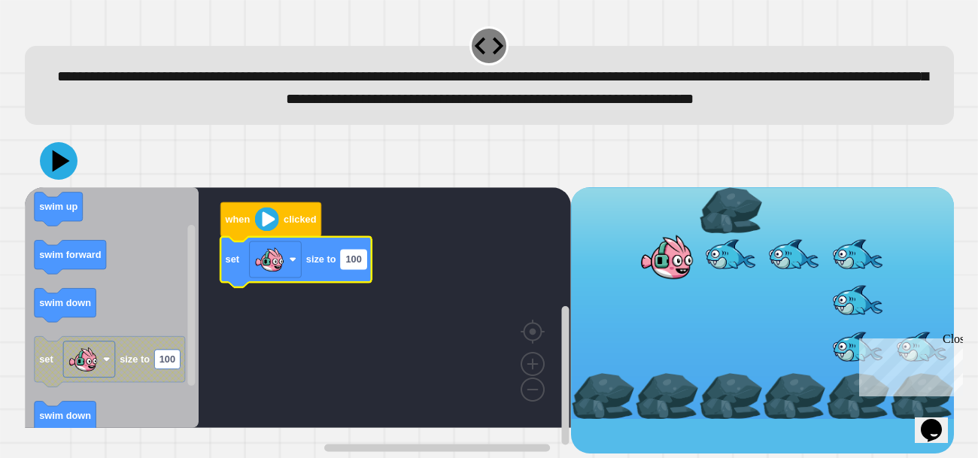
click at [354, 265] on text "100" at bounding box center [353, 258] width 16 height 11
type input "*********"
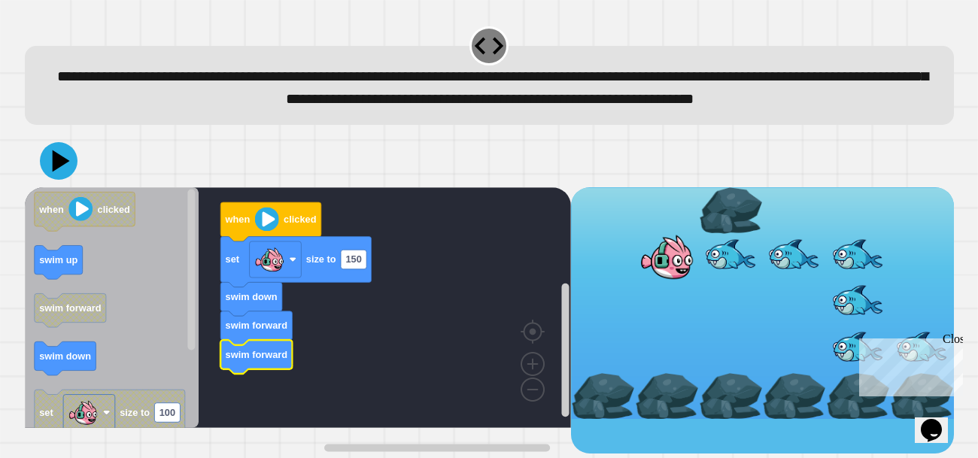
click at [954, 337] on div "Close" at bounding box center [951, 341] width 19 height 19
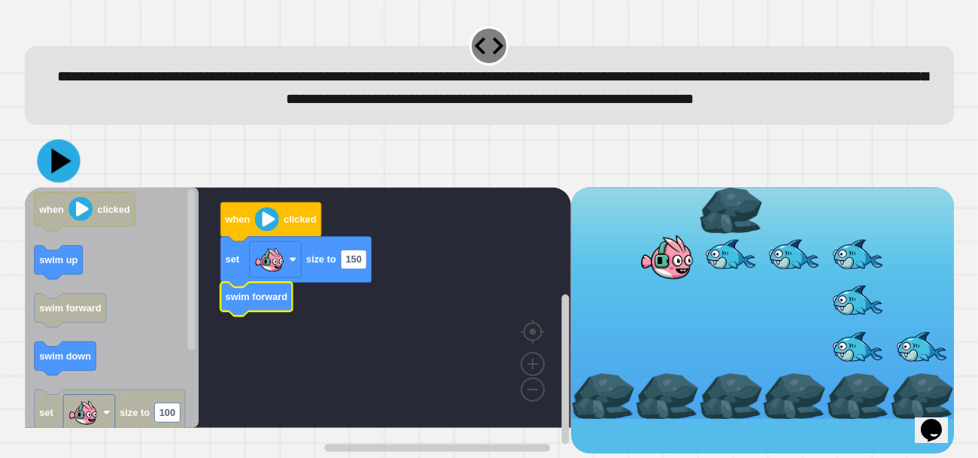
click at [47, 182] on icon at bounding box center [58, 160] width 43 height 43
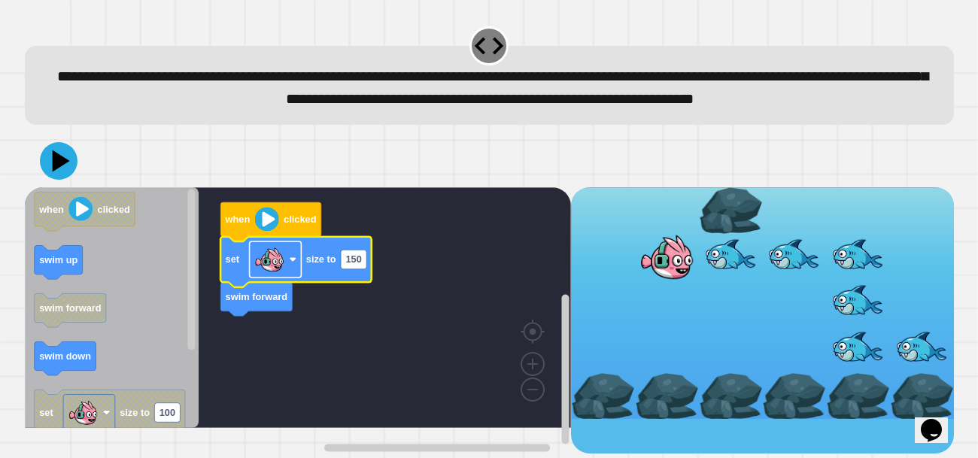
click at [269, 275] on image "Blockly Workspace" at bounding box center [268, 259] width 30 height 30
click at [355, 269] on rect "Blockly Workspace" at bounding box center [354, 260] width 26 height 20
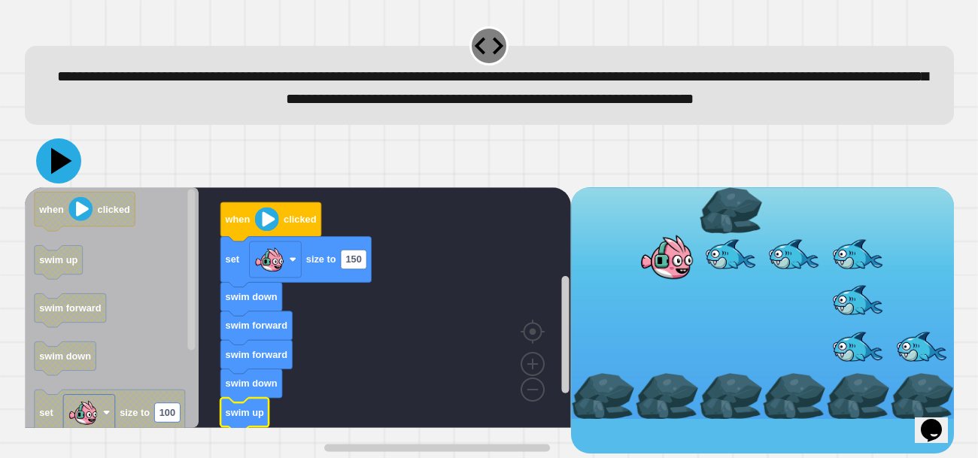
click at [63, 178] on icon at bounding box center [58, 160] width 45 height 45
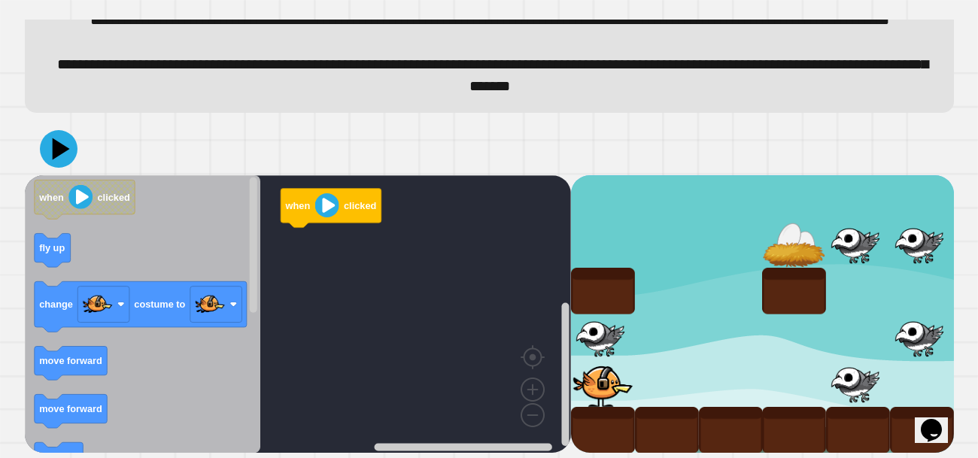
scroll to position [83, 0]
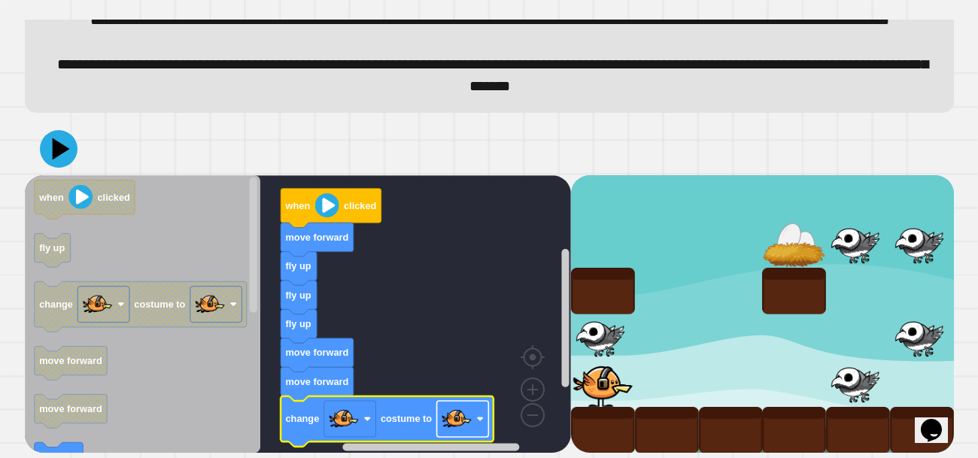
click at [469, 409] on image "Blockly Workspace" at bounding box center [456, 419] width 30 height 30
click at [59, 143] on icon at bounding box center [58, 148] width 45 height 45
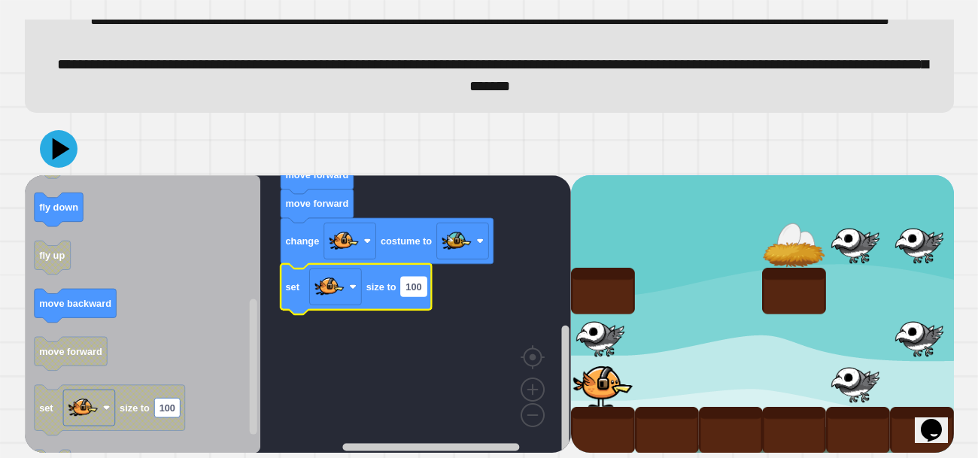
click at [416, 286] on text "100" at bounding box center [413, 286] width 16 height 11
type input "******"
click at [64, 134] on icon at bounding box center [59, 149] width 38 height 38
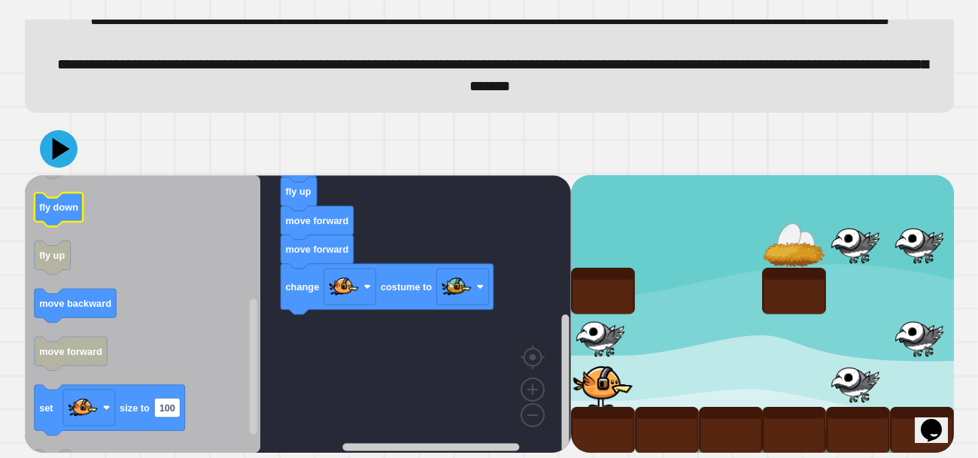
click at [65, 208] on text "fly down" at bounding box center [58, 207] width 39 height 11
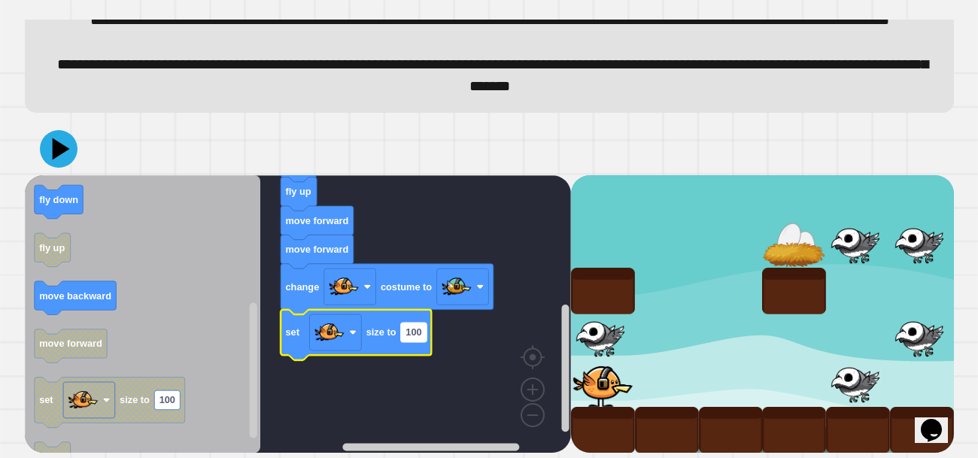
click at [412, 335] on text "100" at bounding box center [413, 331] width 16 height 11
type input "*"
click at [59, 146] on icon at bounding box center [61, 148] width 21 height 26
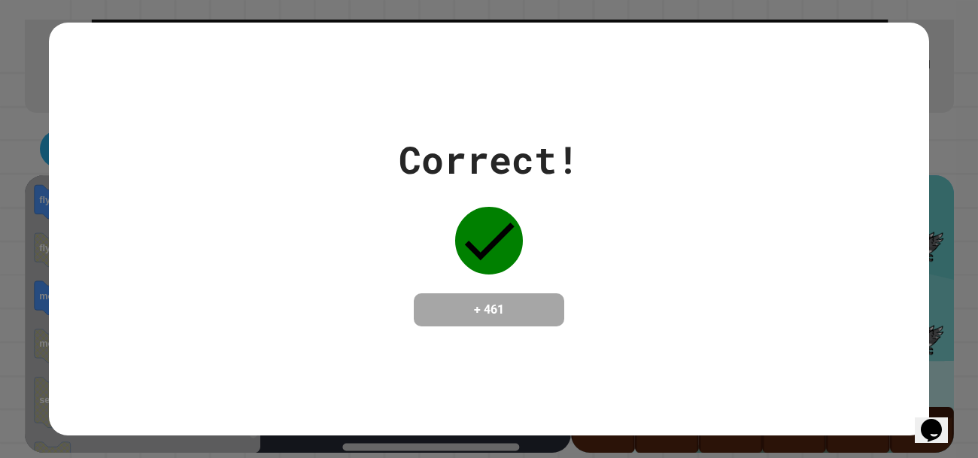
click at [517, 293] on div "+ 461" at bounding box center [489, 309] width 150 height 33
click at [475, 246] on icon at bounding box center [489, 241] width 68 height 68
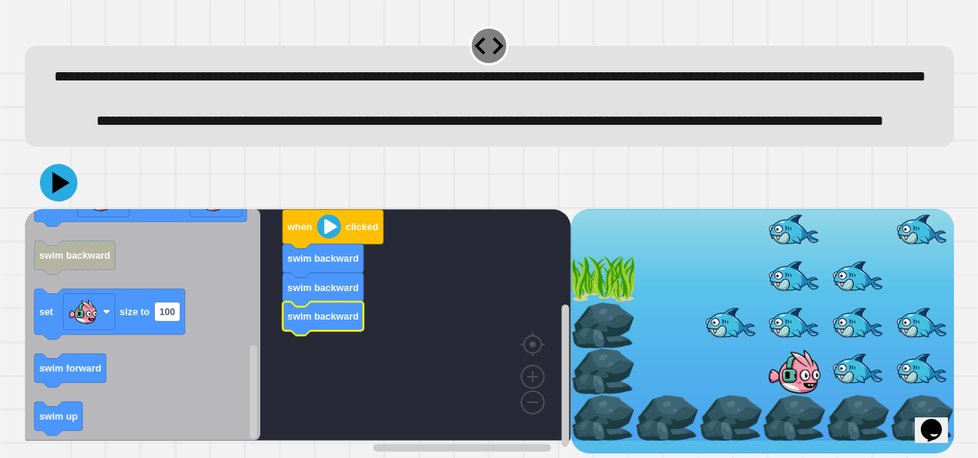
scroll to position [37, 0]
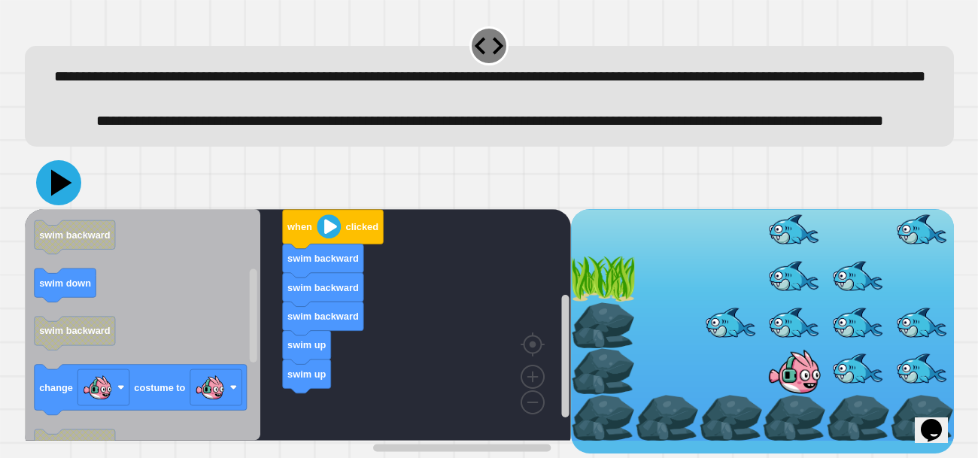
click at [59, 196] on icon at bounding box center [61, 183] width 21 height 26
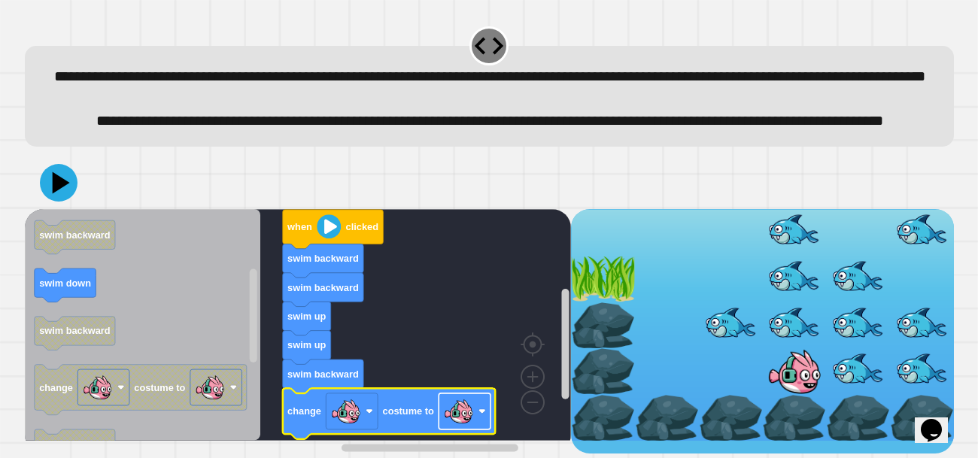
click at [466, 416] on image "Blockly Workspace" at bounding box center [458, 411] width 30 height 30
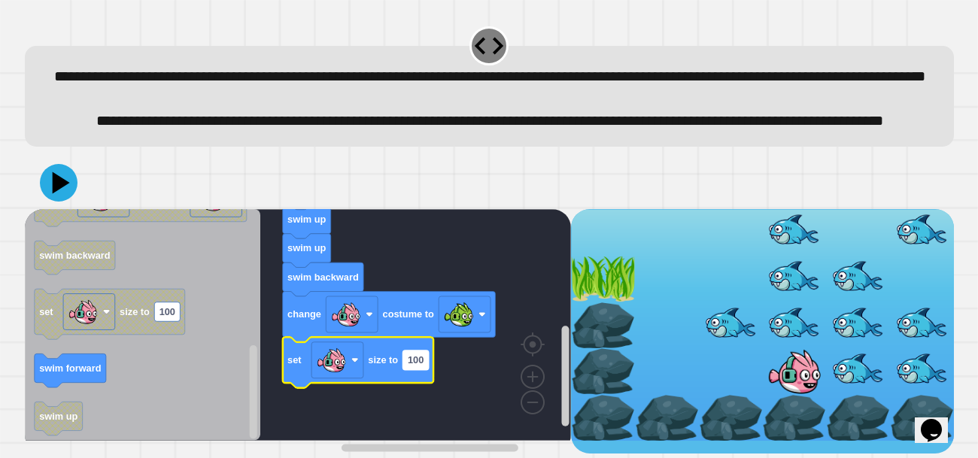
click at [414, 370] on rect "Blockly Workspace" at bounding box center [415, 360] width 26 height 20
type input "**"
click at [65, 201] on icon at bounding box center [58, 182] width 43 height 43
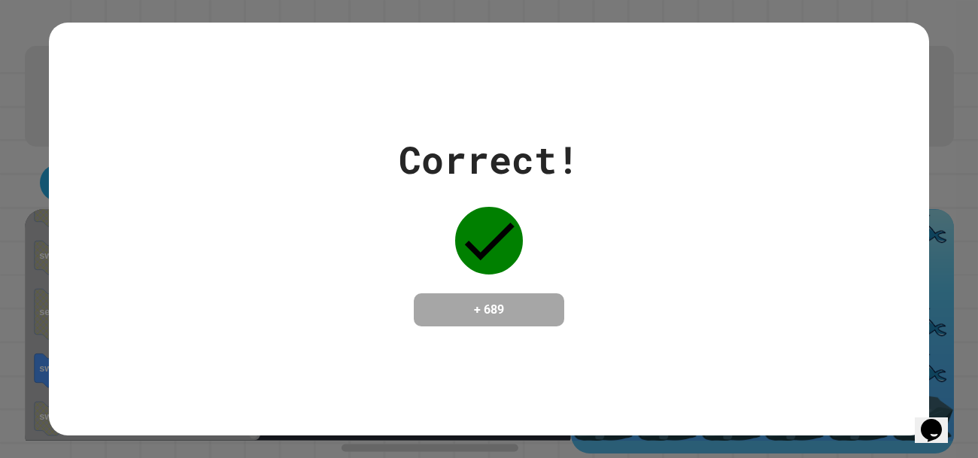
click at [373, 313] on div "Correct! + 689" at bounding box center [489, 229] width 880 height 195
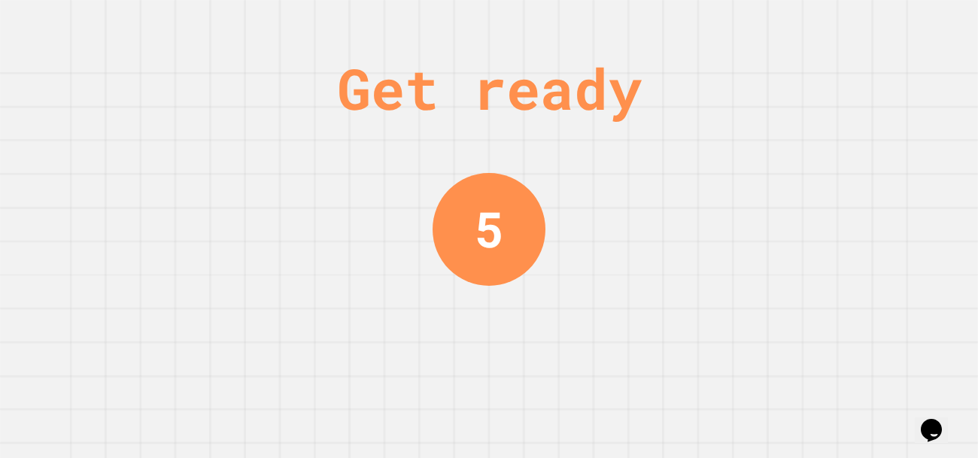
scroll to position [0, 0]
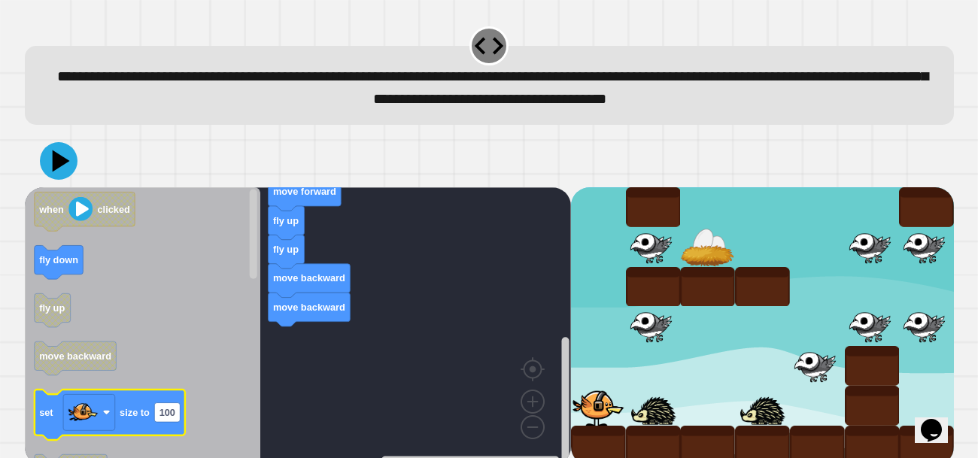
click at [129, 420] on icon "Blockly Workspace" at bounding box center [109, 415] width 150 height 50
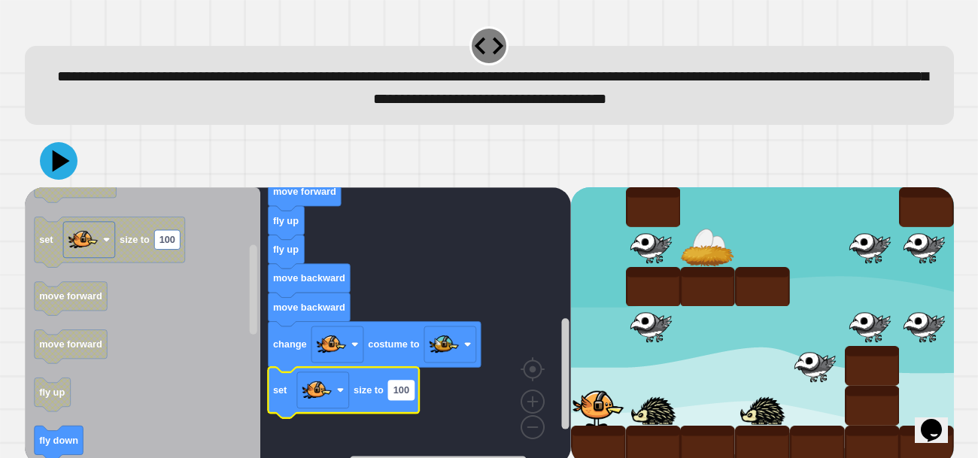
click at [410, 393] on rect "Blockly Workspace" at bounding box center [401, 391] width 26 height 20
type input "*"
click at [71, 167] on icon at bounding box center [58, 160] width 45 height 45
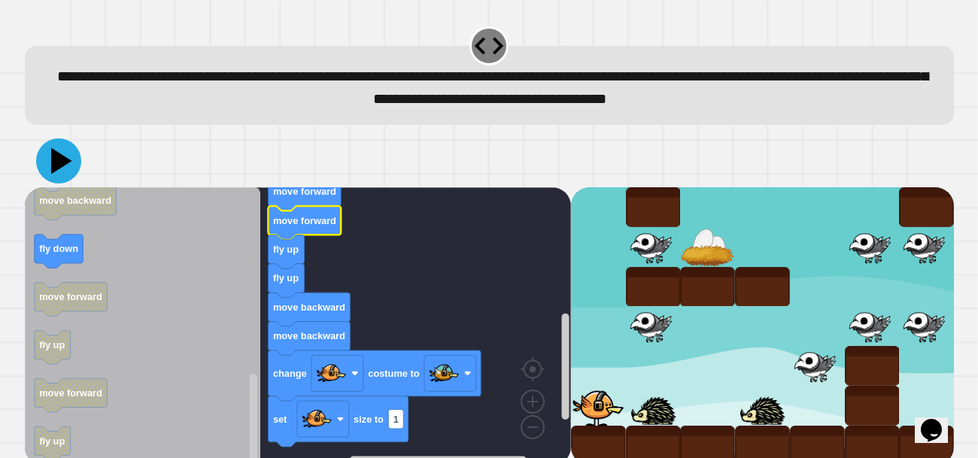
click at [63, 164] on icon at bounding box center [61, 160] width 21 height 26
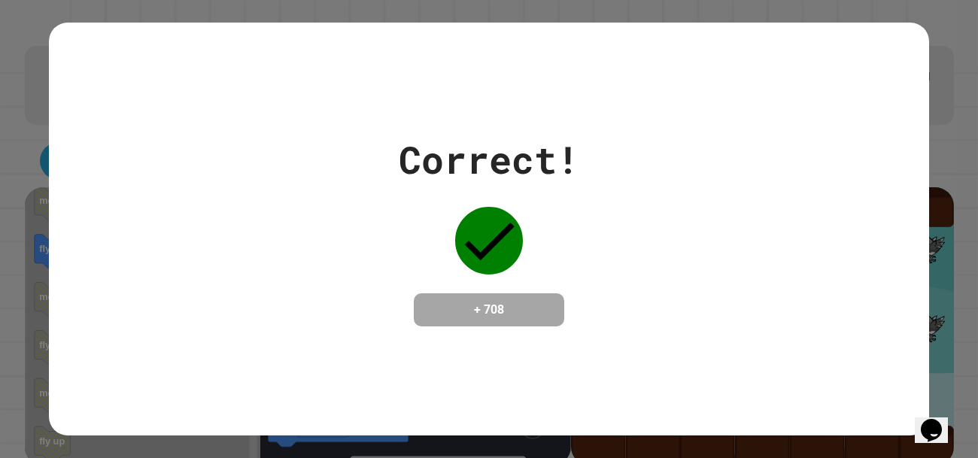
click at [716, 366] on div "Correct! + 708" at bounding box center [489, 229] width 880 height 412
drag, startPoint x: 614, startPoint y: 297, endPoint x: 554, endPoint y: 314, distance: 62.6
click at [554, 314] on div "Correct! + 708" at bounding box center [489, 229] width 880 height 195
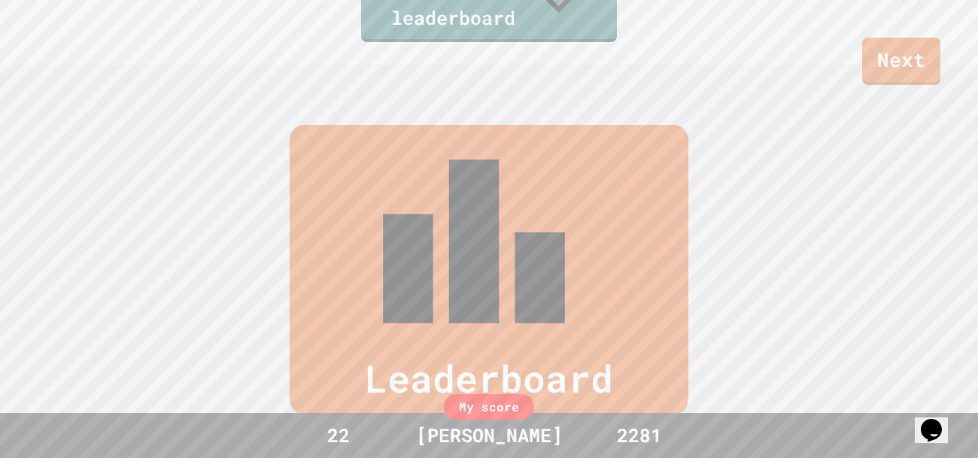
scroll to position [620, 0]
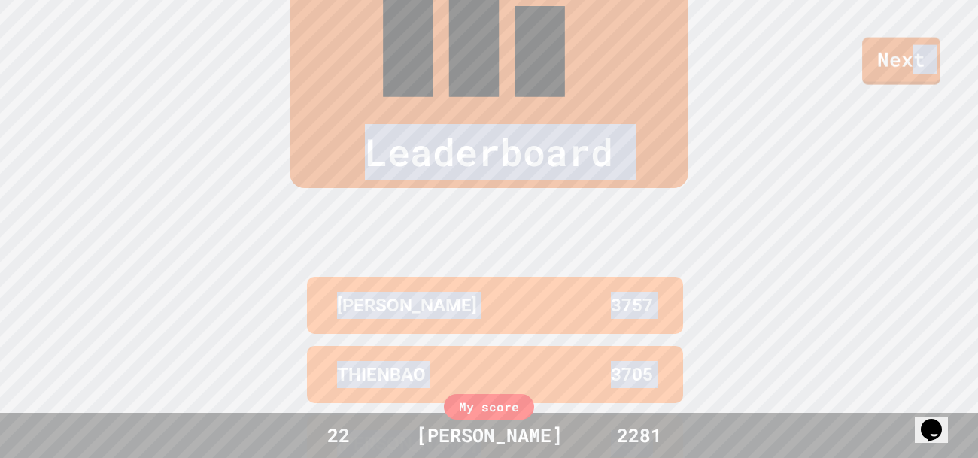
drag, startPoint x: 910, startPoint y: 59, endPoint x: 668, endPoint y: 249, distance: 307.5
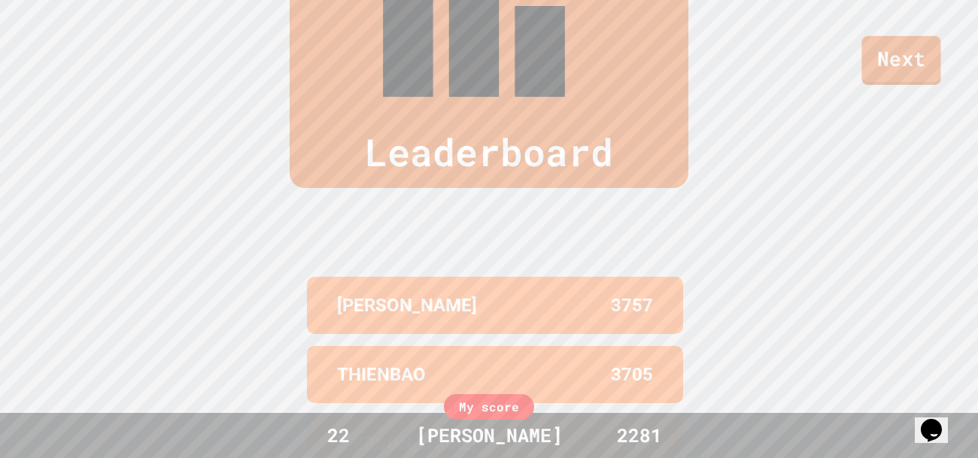
click at [893, 50] on link "Next" at bounding box center [900, 60] width 79 height 49
